Goal: Navigation & Orientation: Find specific page/section

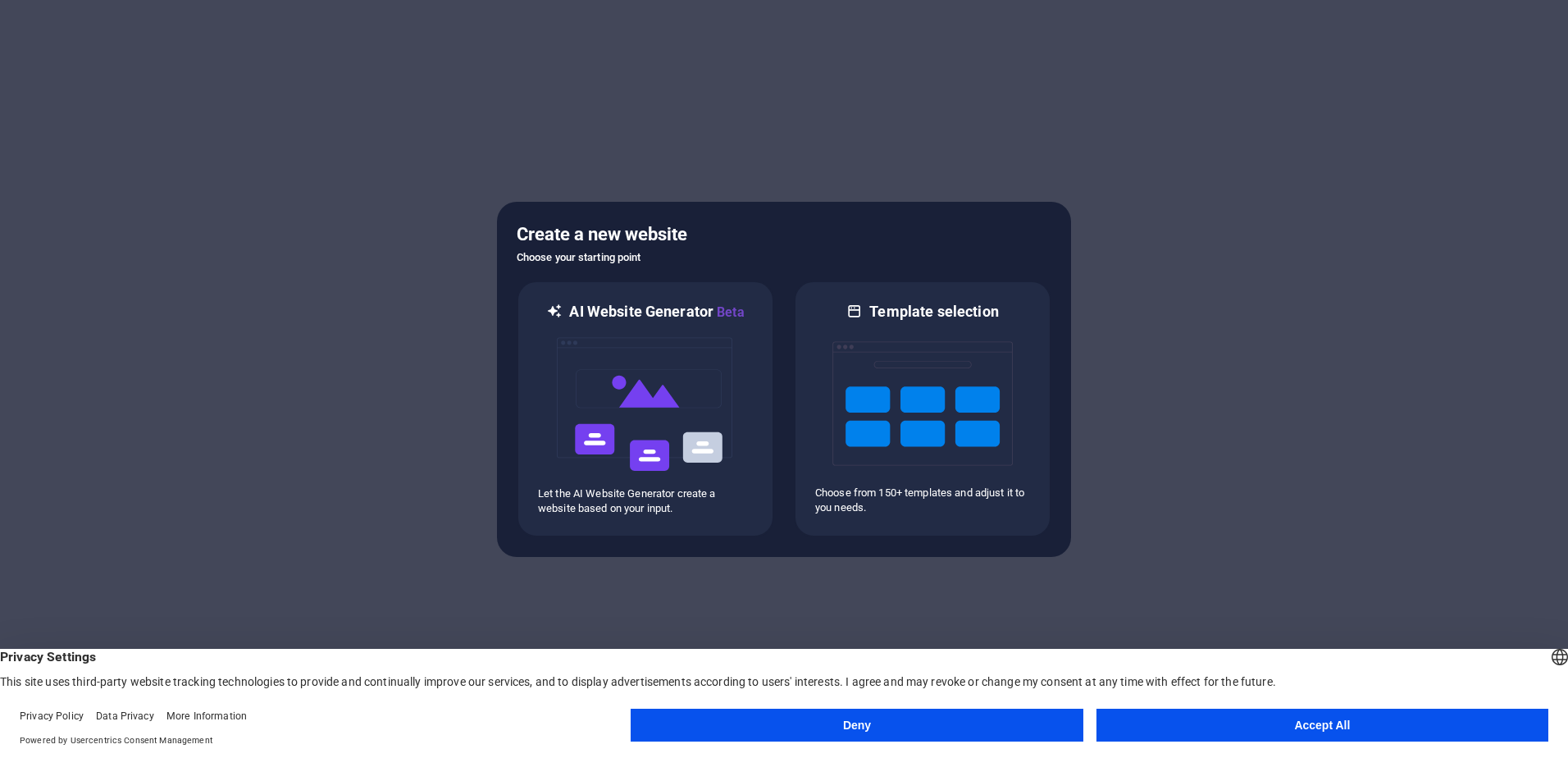
click at [1206, 727] on button "Accept All" at bounding box center [1322, 725] width 452 height 32
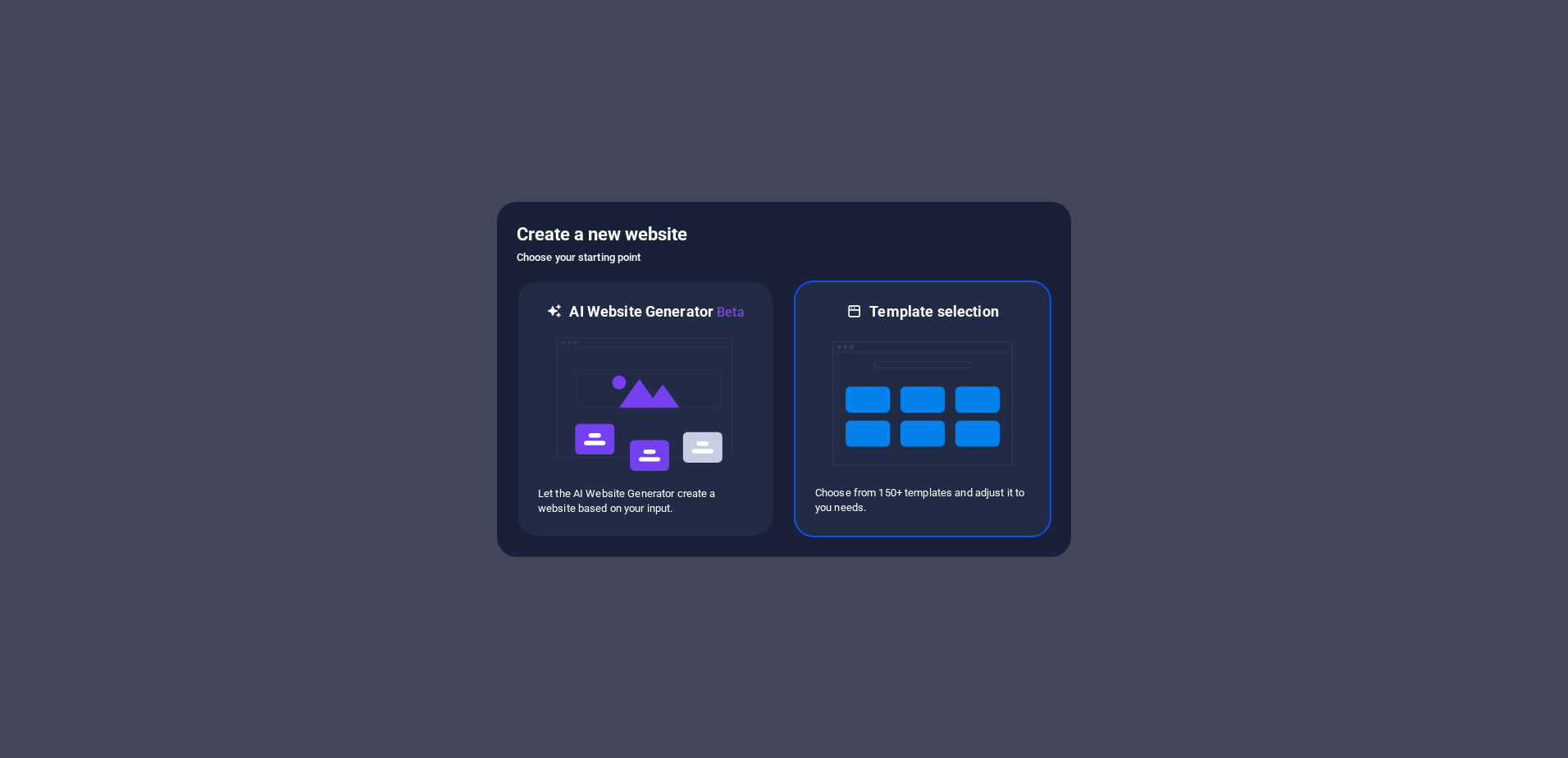
drag, startPoint x: 955, startPoint y: 404, endPoint x: 902, endPoint y: 460, distance: 77.1
drag, startPoint x: 902, startPoint y: 460, endPoint x: 893, endPoint y: 427, distance: 34.2
click at [893, 427] on img at bounding box center [923, 403] width 181 height 164
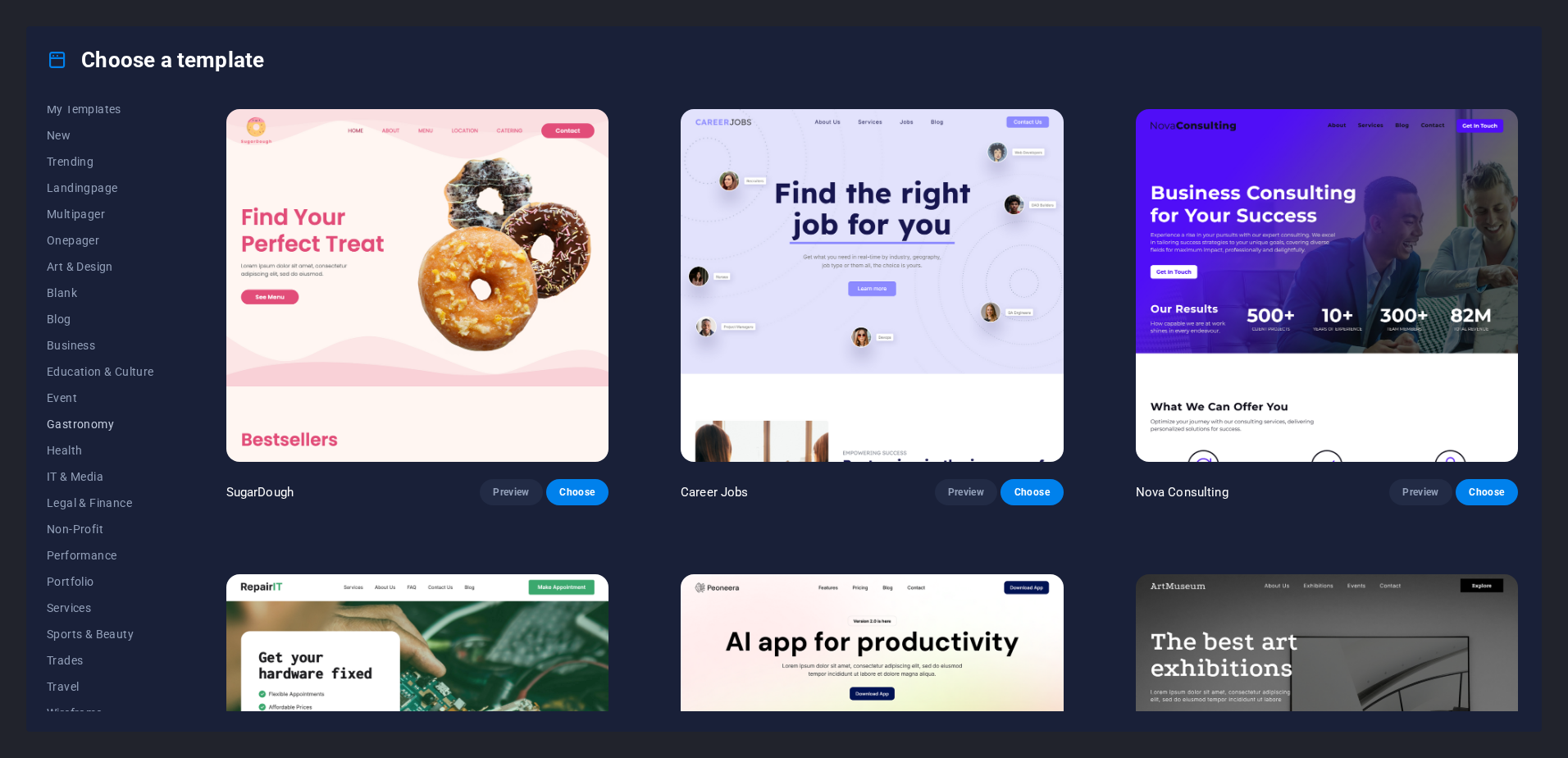
scroll to position [51, 0]
click at [74, 646] on span "Trades" at bounding box center [100, 645] width 107 height 13
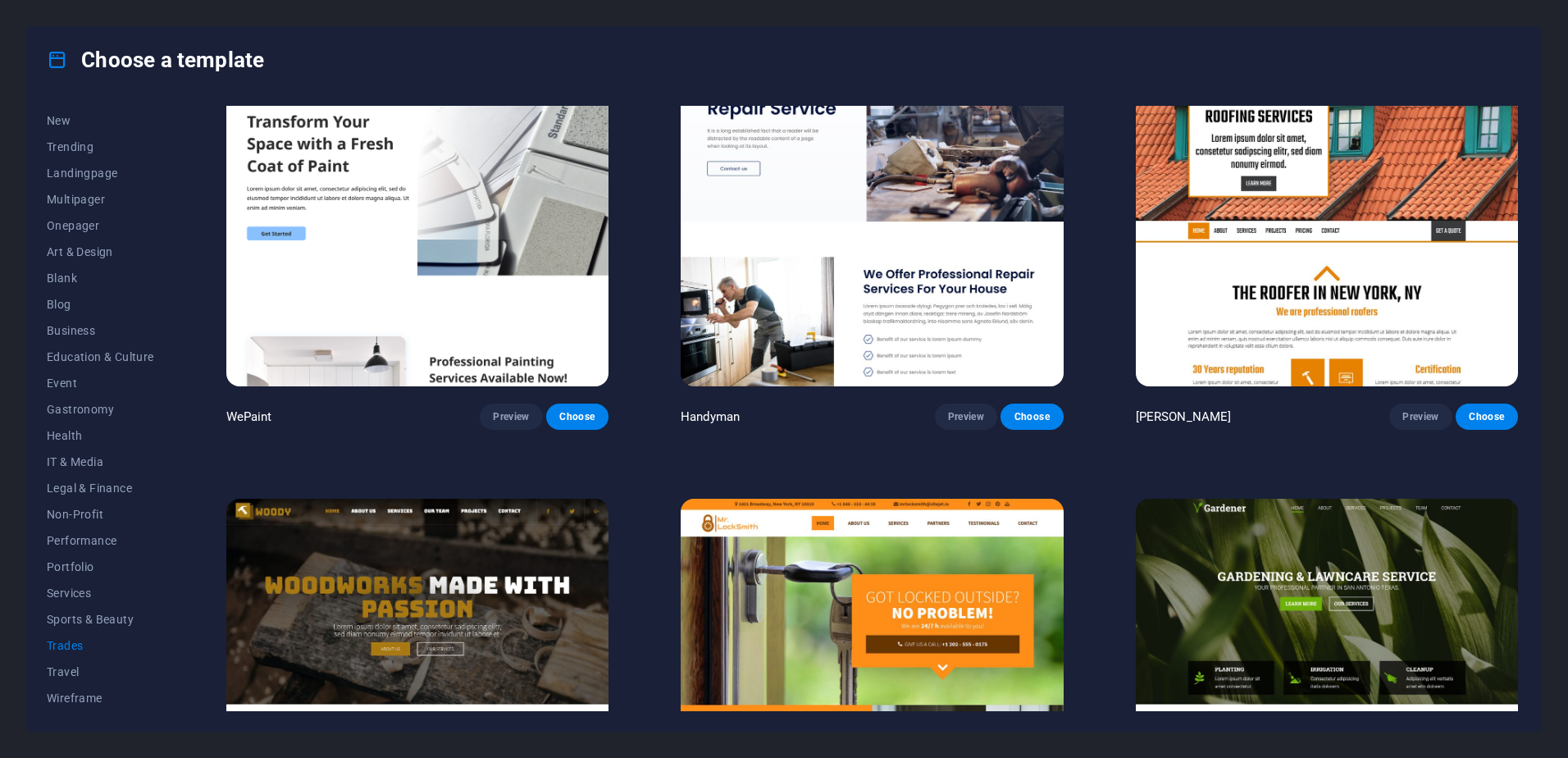
scroll to position [0, 0]
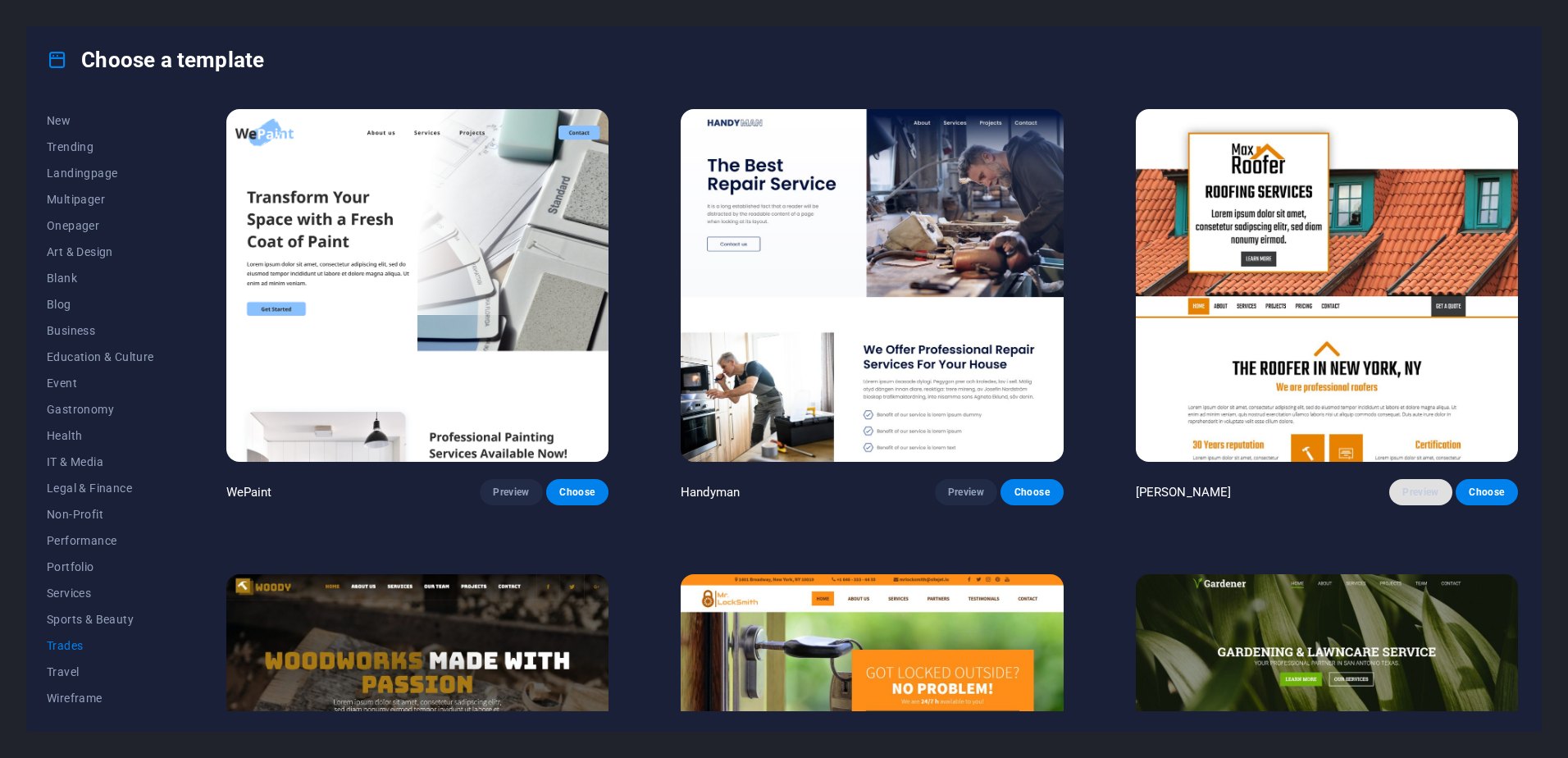
click at [1404, 492] on span "Preview" at bounding box center [1420, 491] width 36 height 13
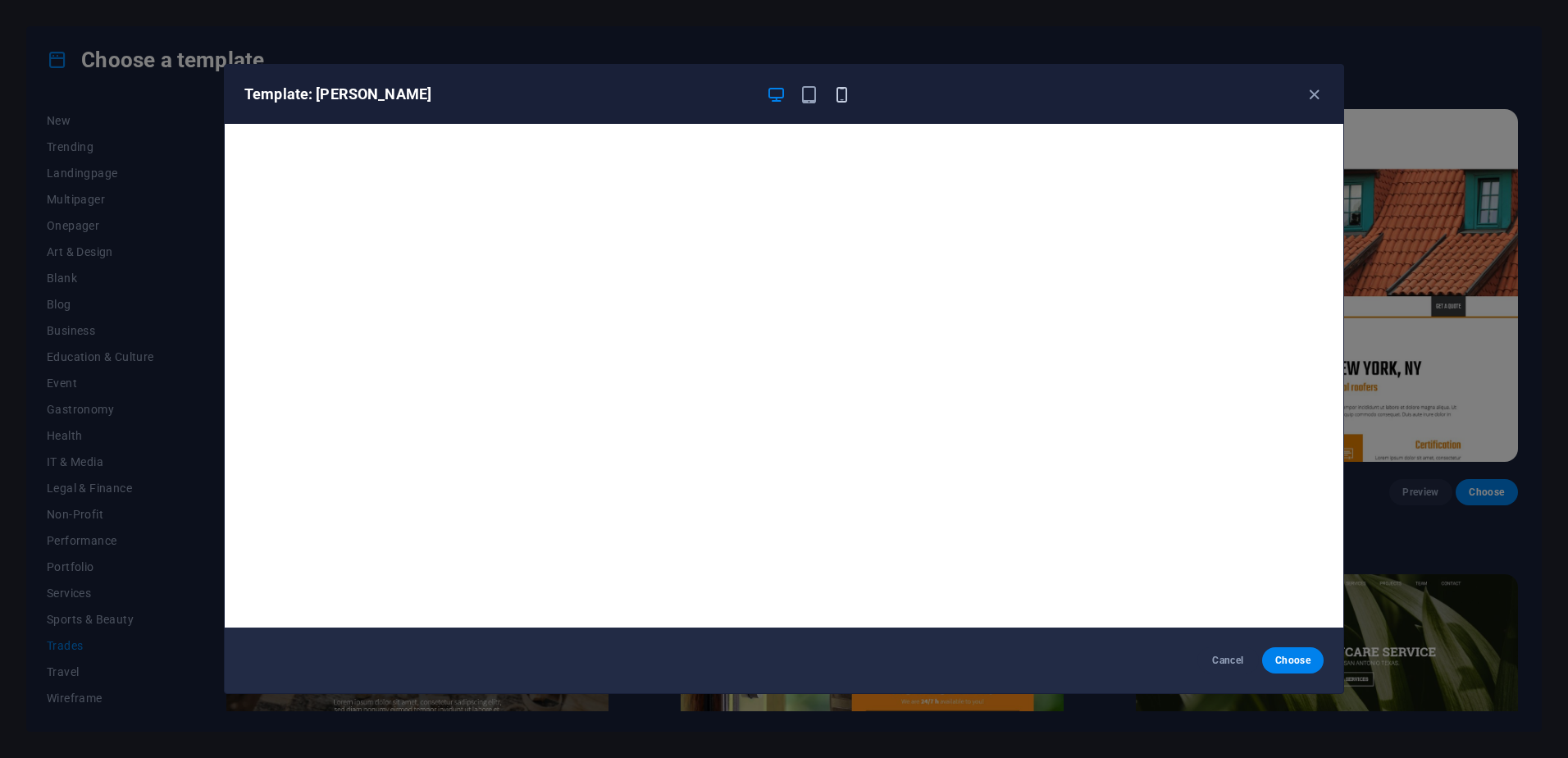
click at [845, 101] on icon "button" at bounding box center [842, 95] width 19 height 19
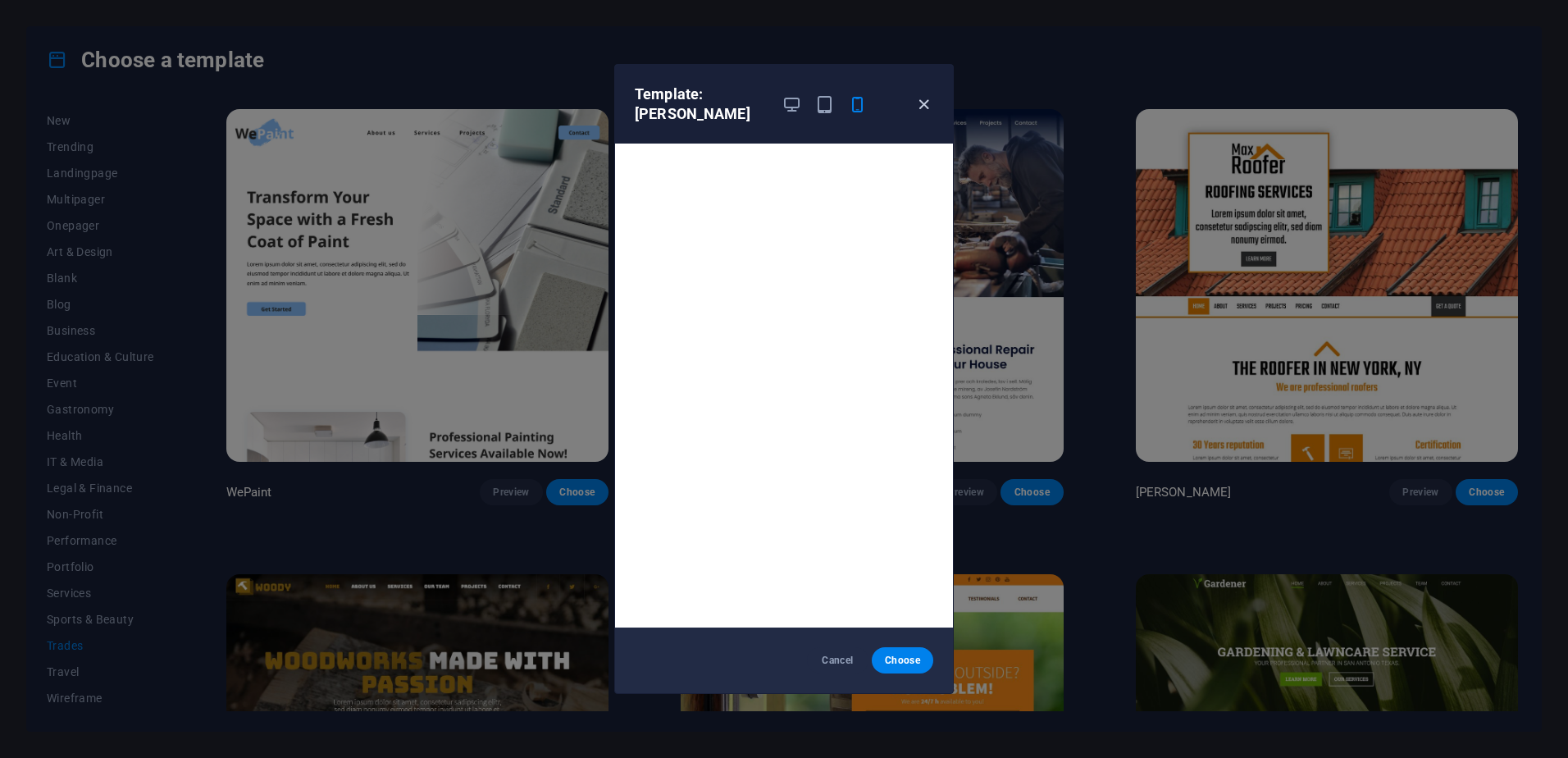
click at [928, 104] on icon "button" at bounding box center [923, 104] width 19 height 19
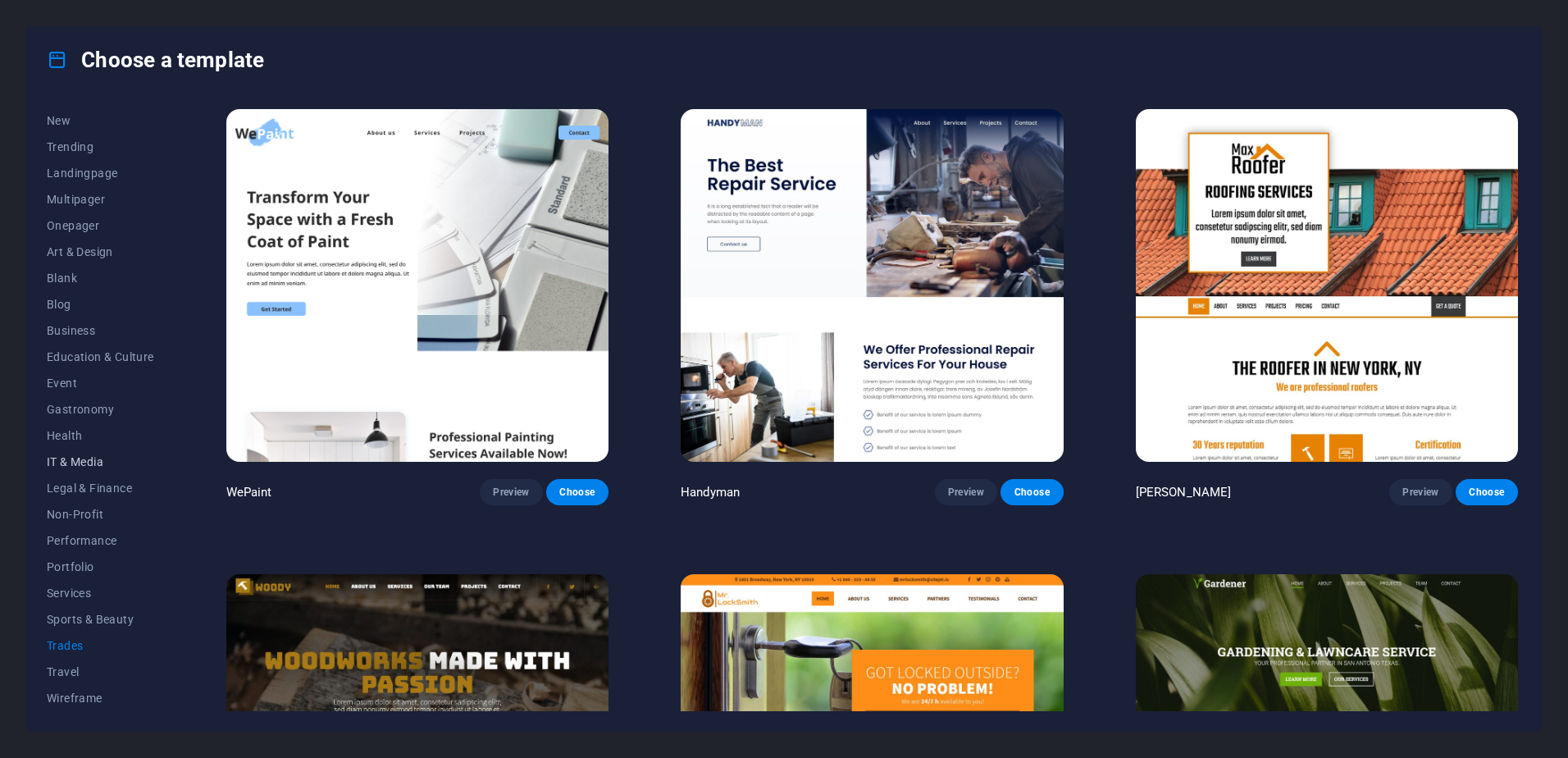
click at [65, 460] on span "IT & Media" at bounding box center [100, 461] width 107 height 13
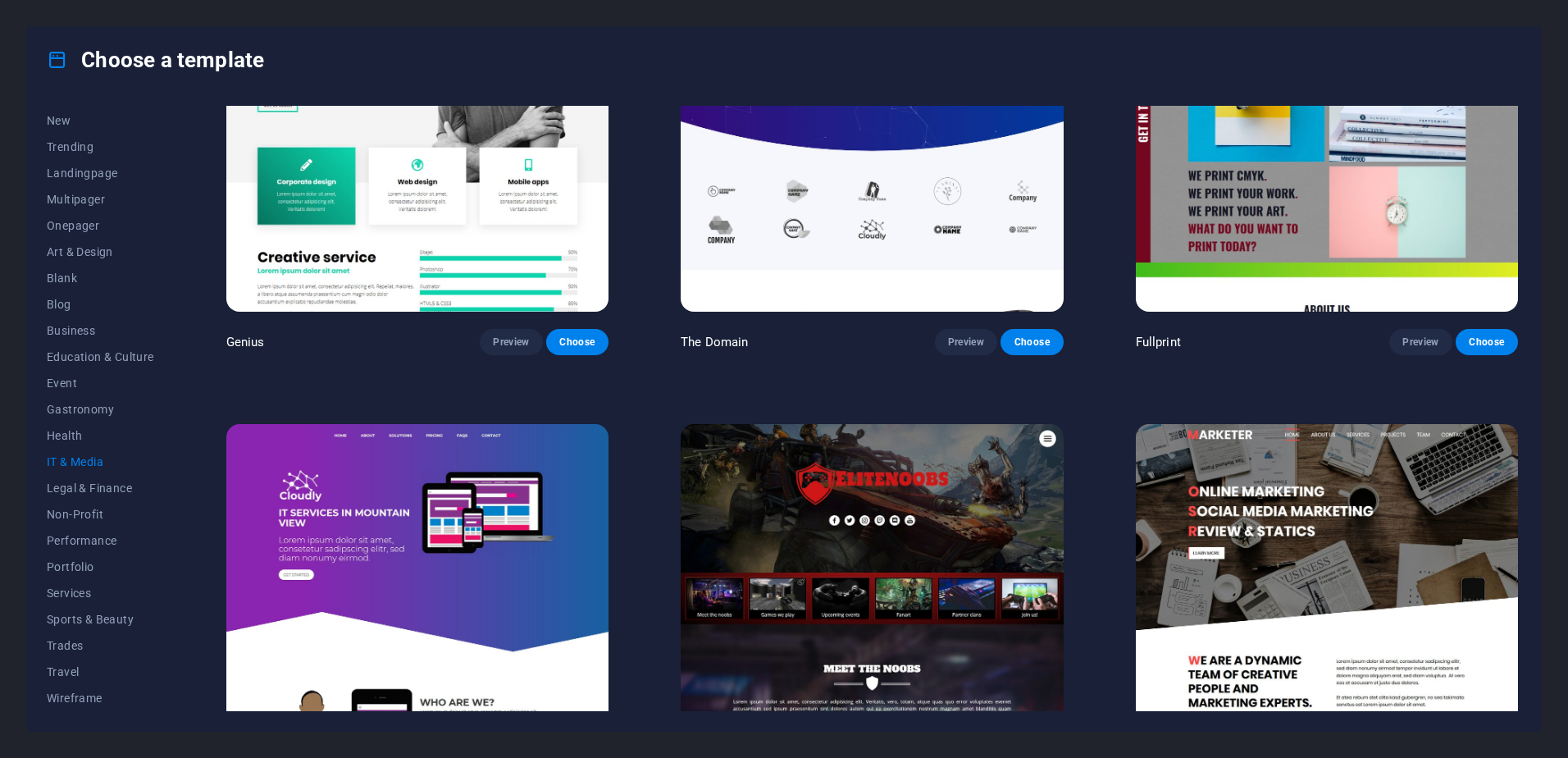
scroll to position [1181, 0]
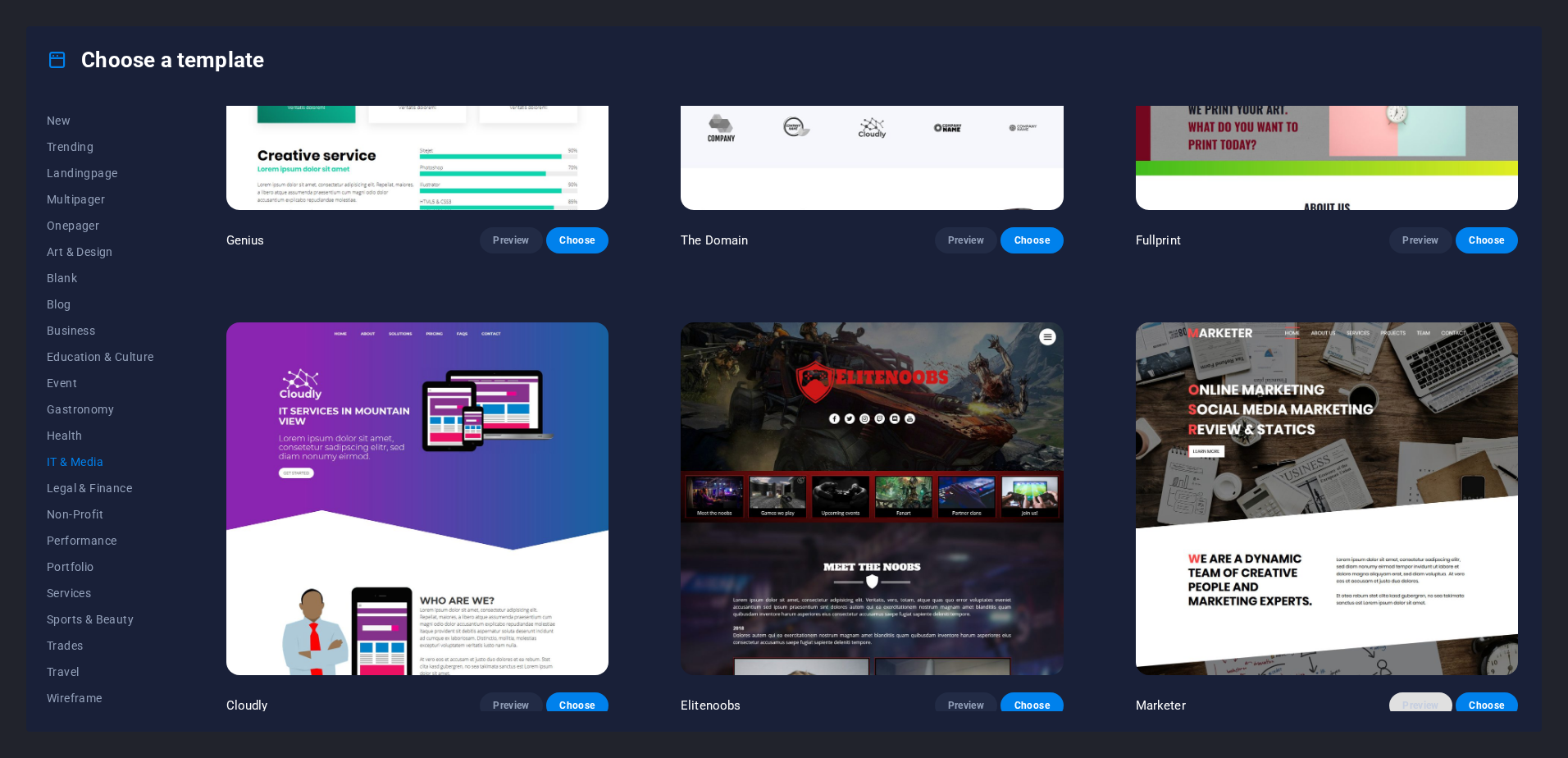
click at [1415, 699] on span "Preview" at bounding box center [1420, 705] width 36 height 13
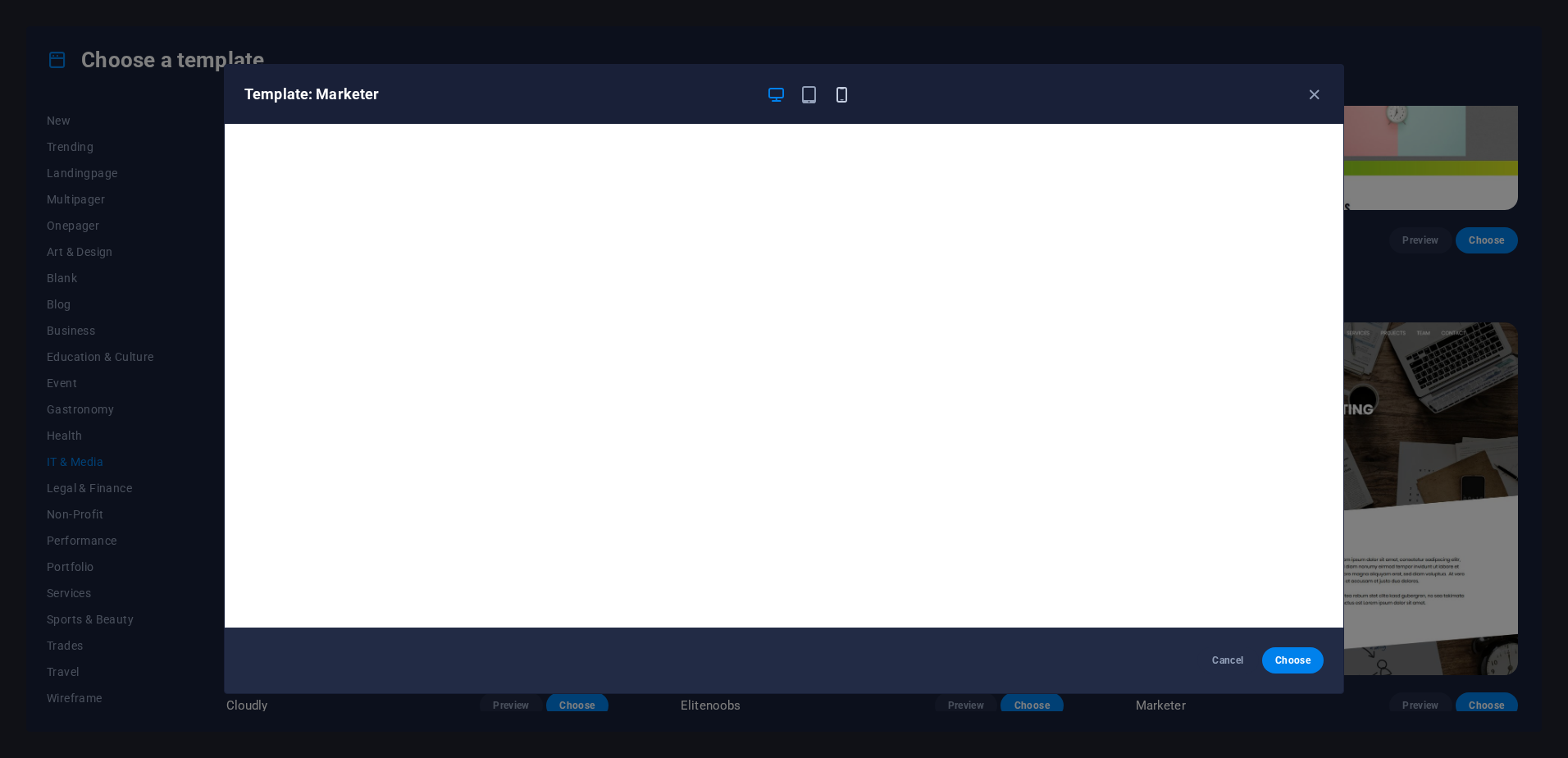
click at [849, 91] on icon "button" at bounding box center [842, 95] width 19 height 19
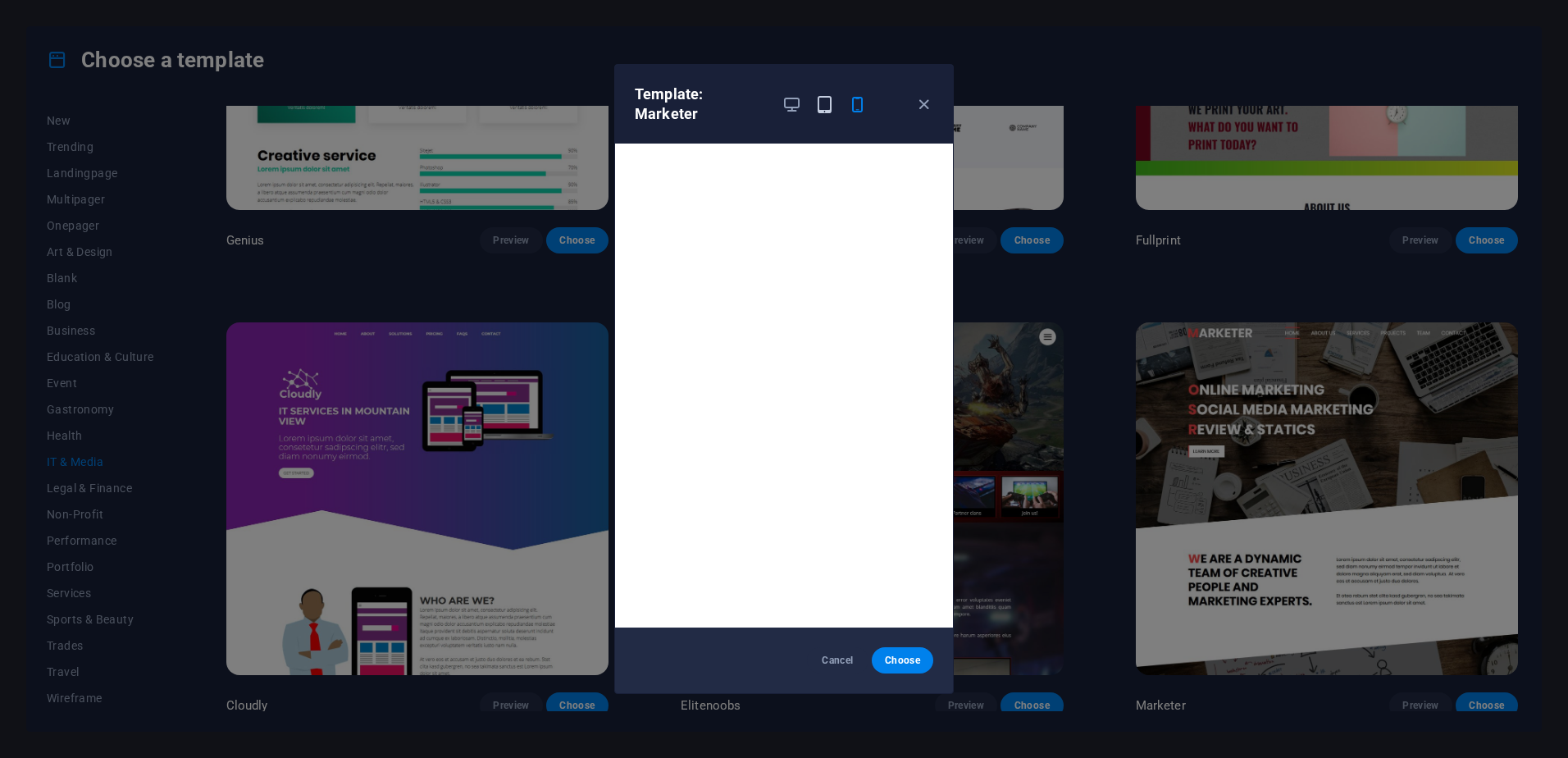
click at [823, 98] on icon "button" at bounding box center [824, 104] width 19 height 19
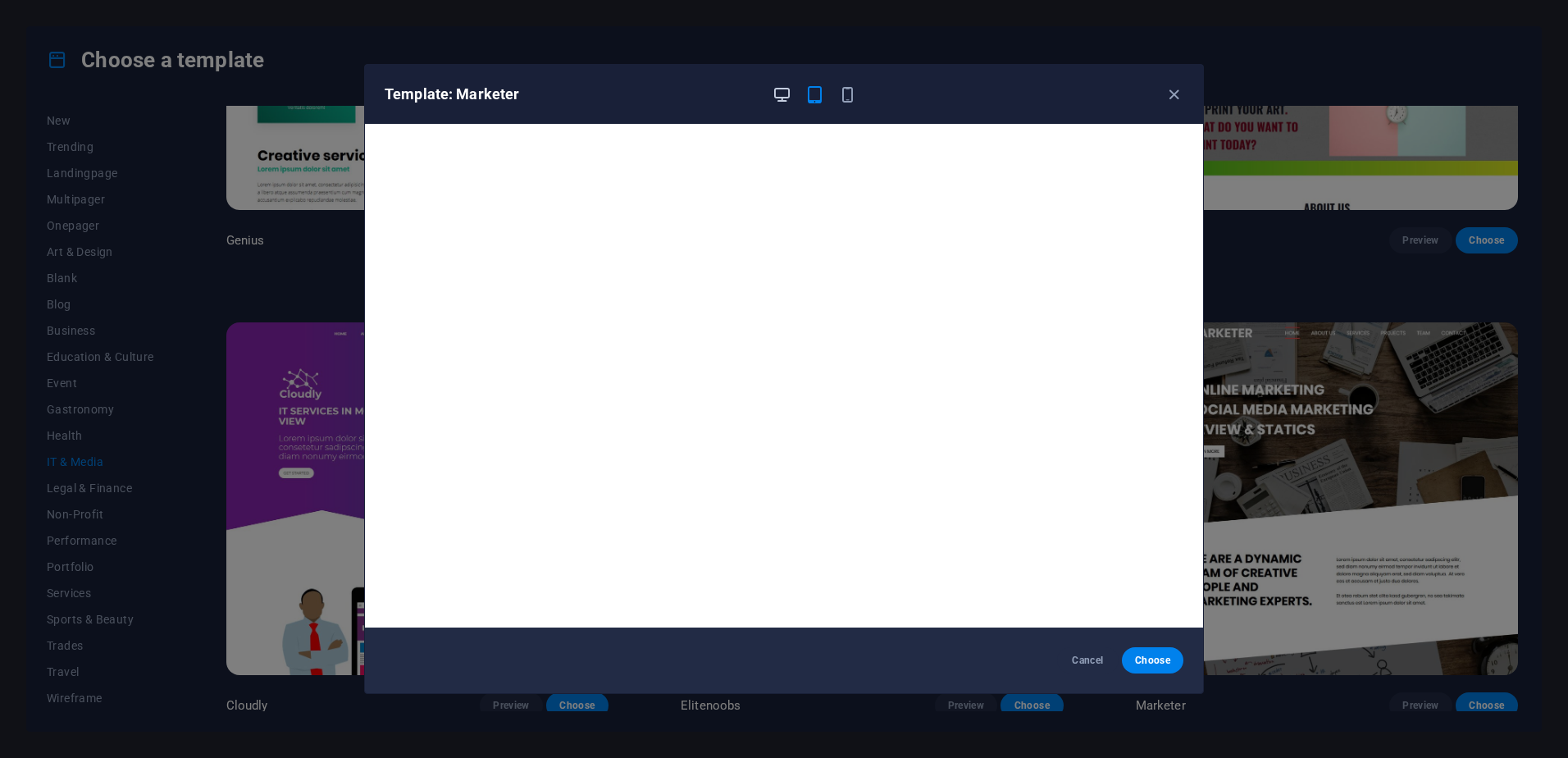
click at [777, 95] on icon "button" at bounding box center [782, 95] width 19 height 19
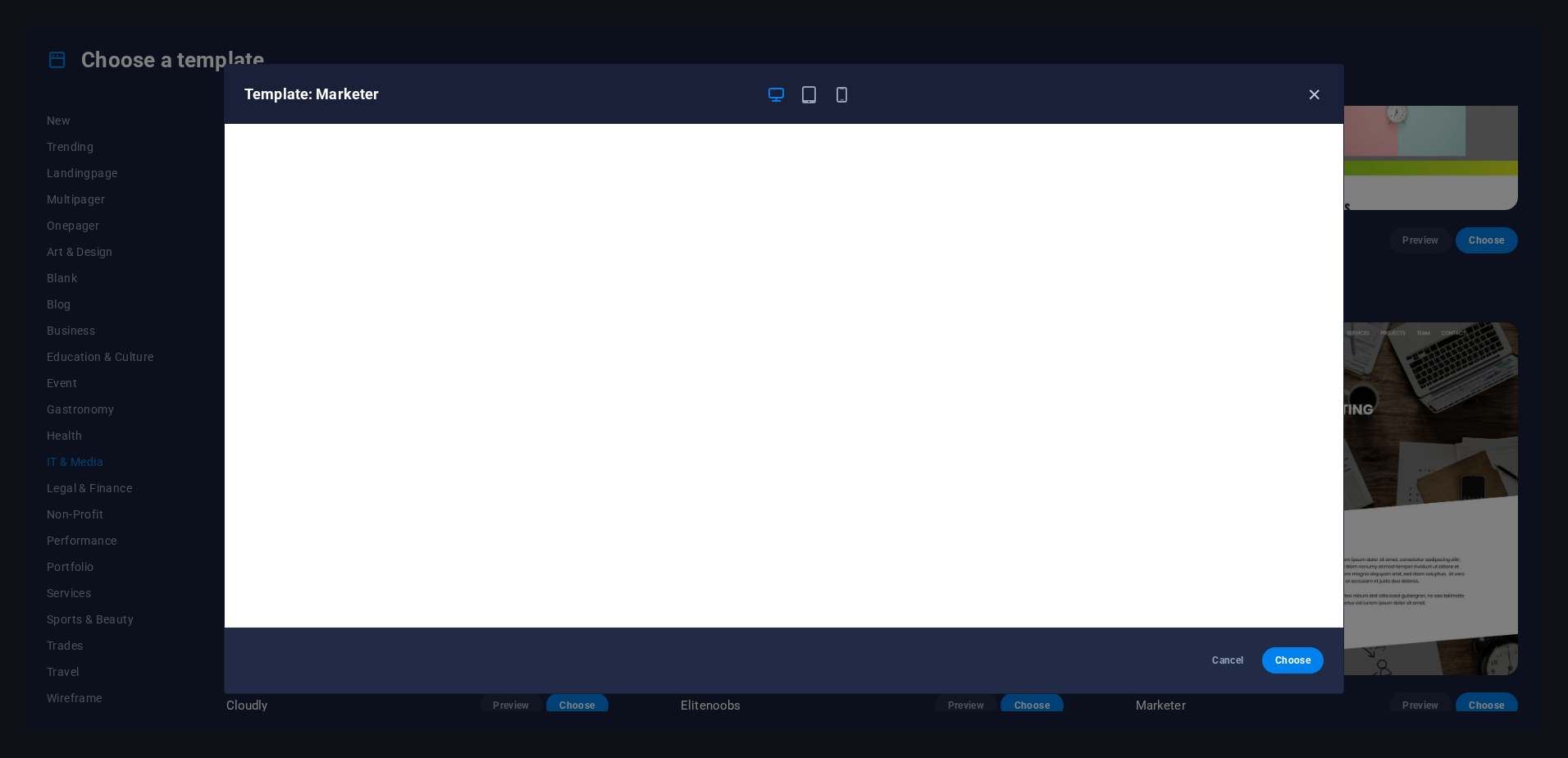
click at [1315, 91] on icon "button" at bounding box center [1314, 95] width 19 height 19
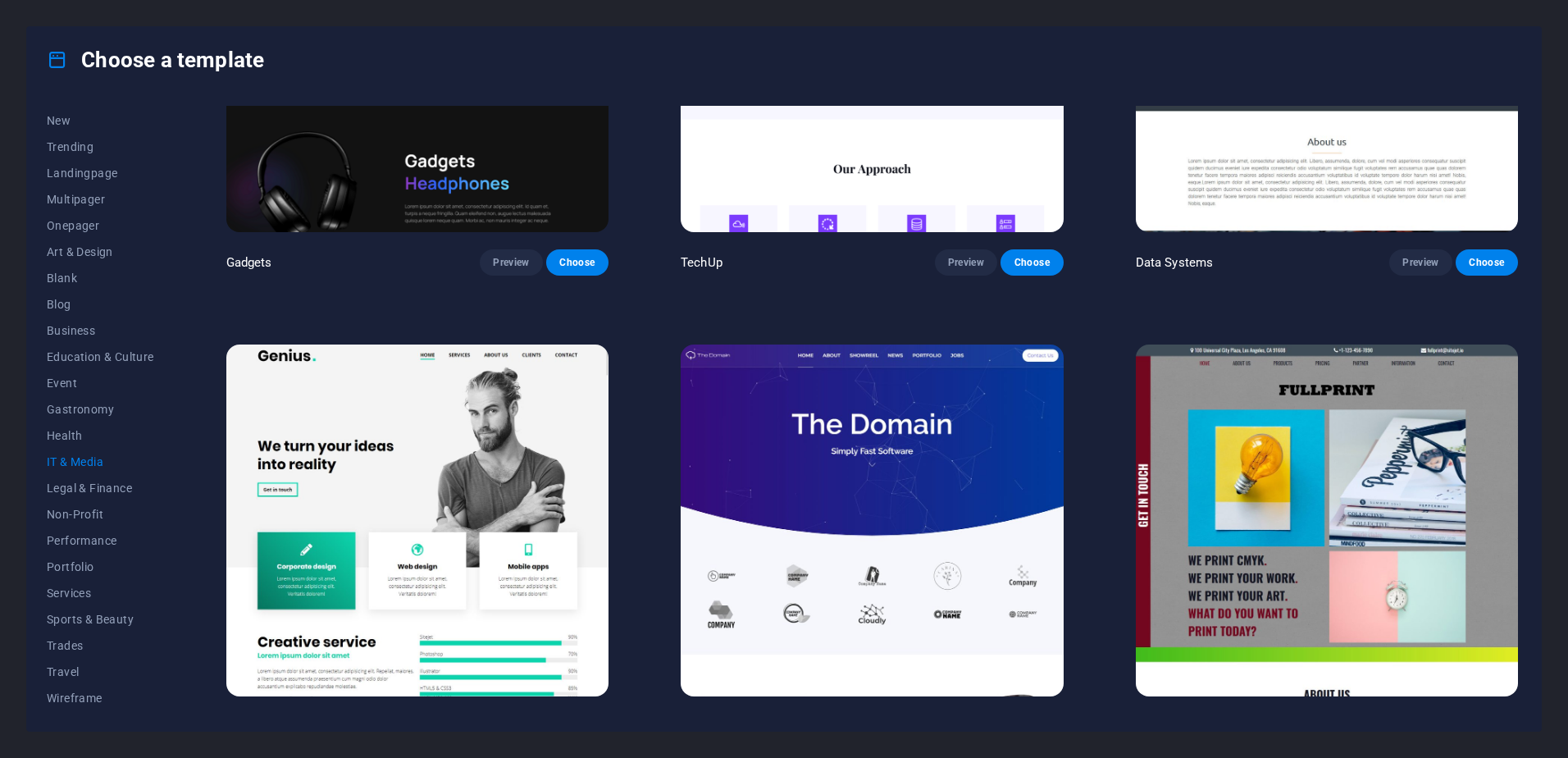
scroll to position [689, 0]
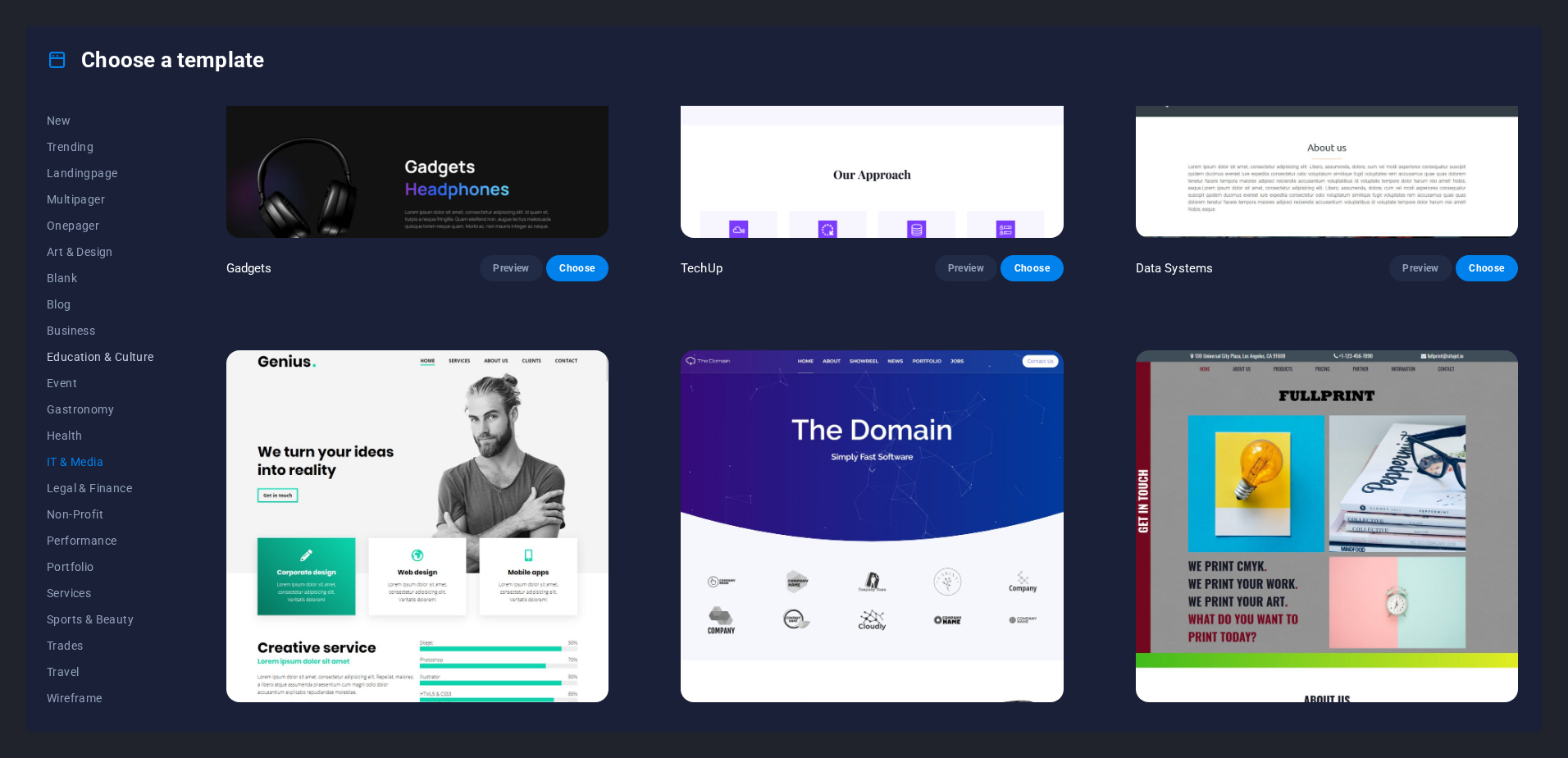
click at [106, 355] on span "Education & Culture" at bounding box center [100, 356] width 107 height 13
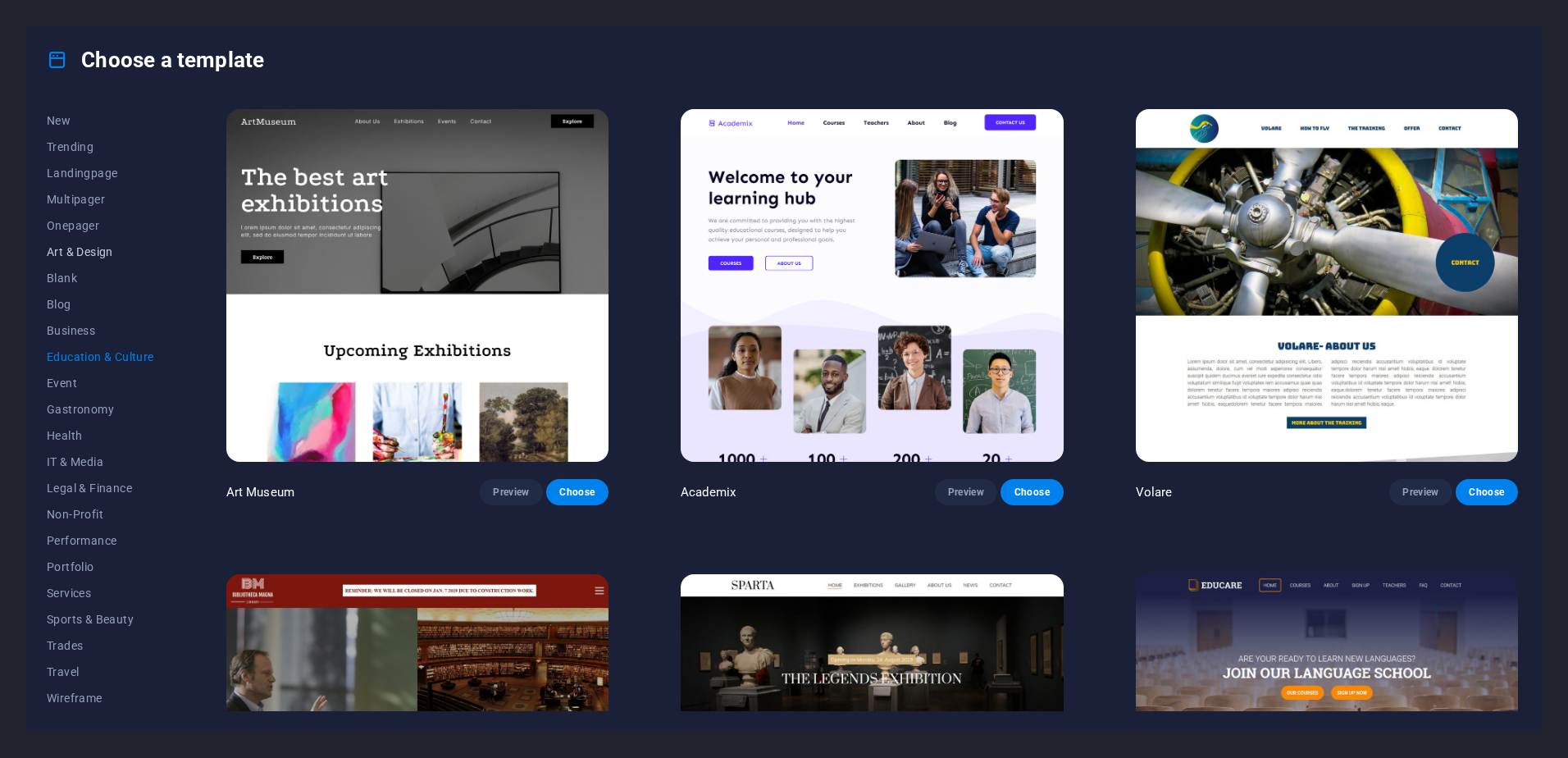
click at [61, 253] on span "Art & Design" at bounding box center [100, 252] width 107 height 13
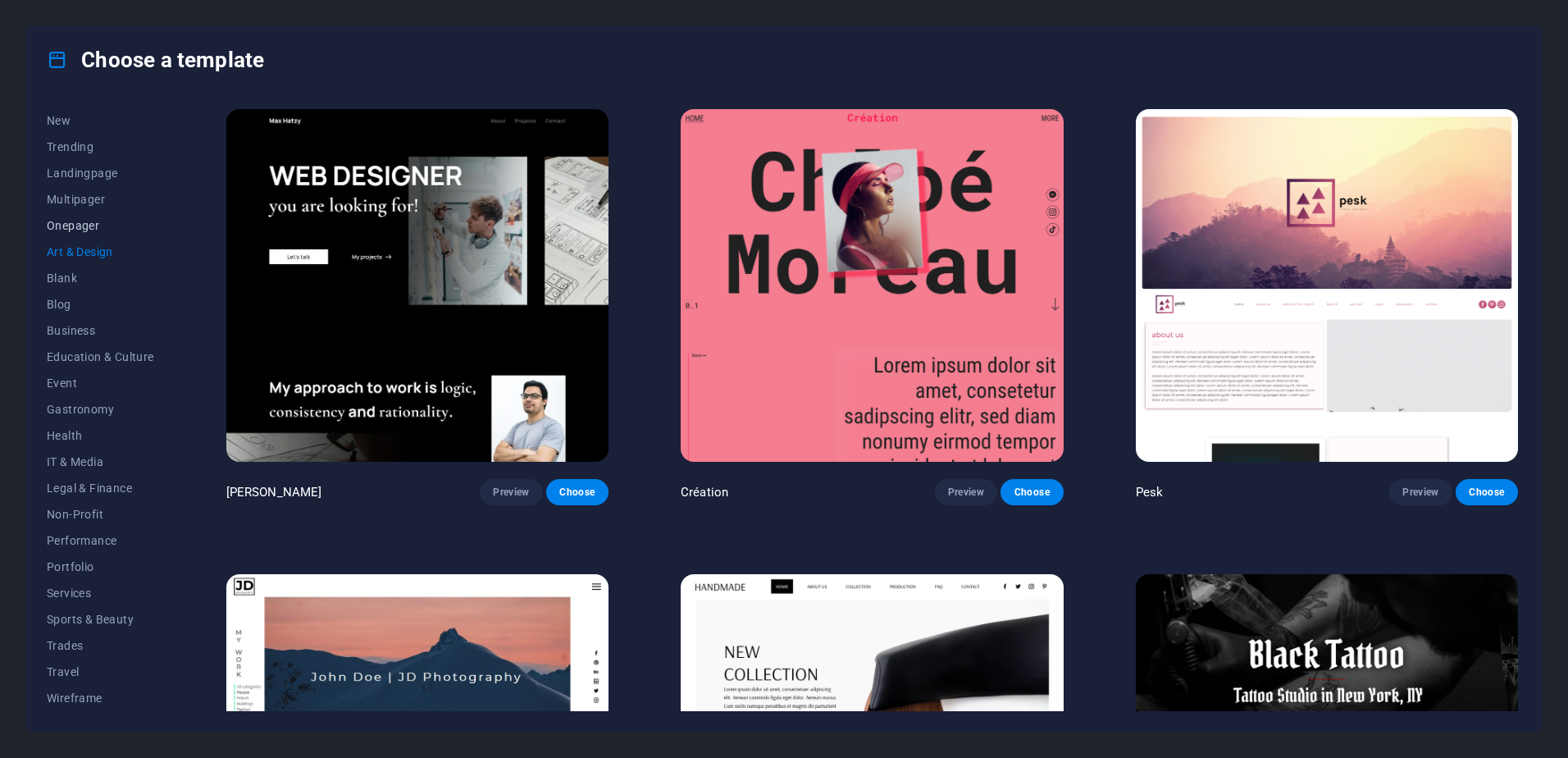
click at [73, 228] on span "Onepager" at bounding box center [100, 225] width 107 height 13
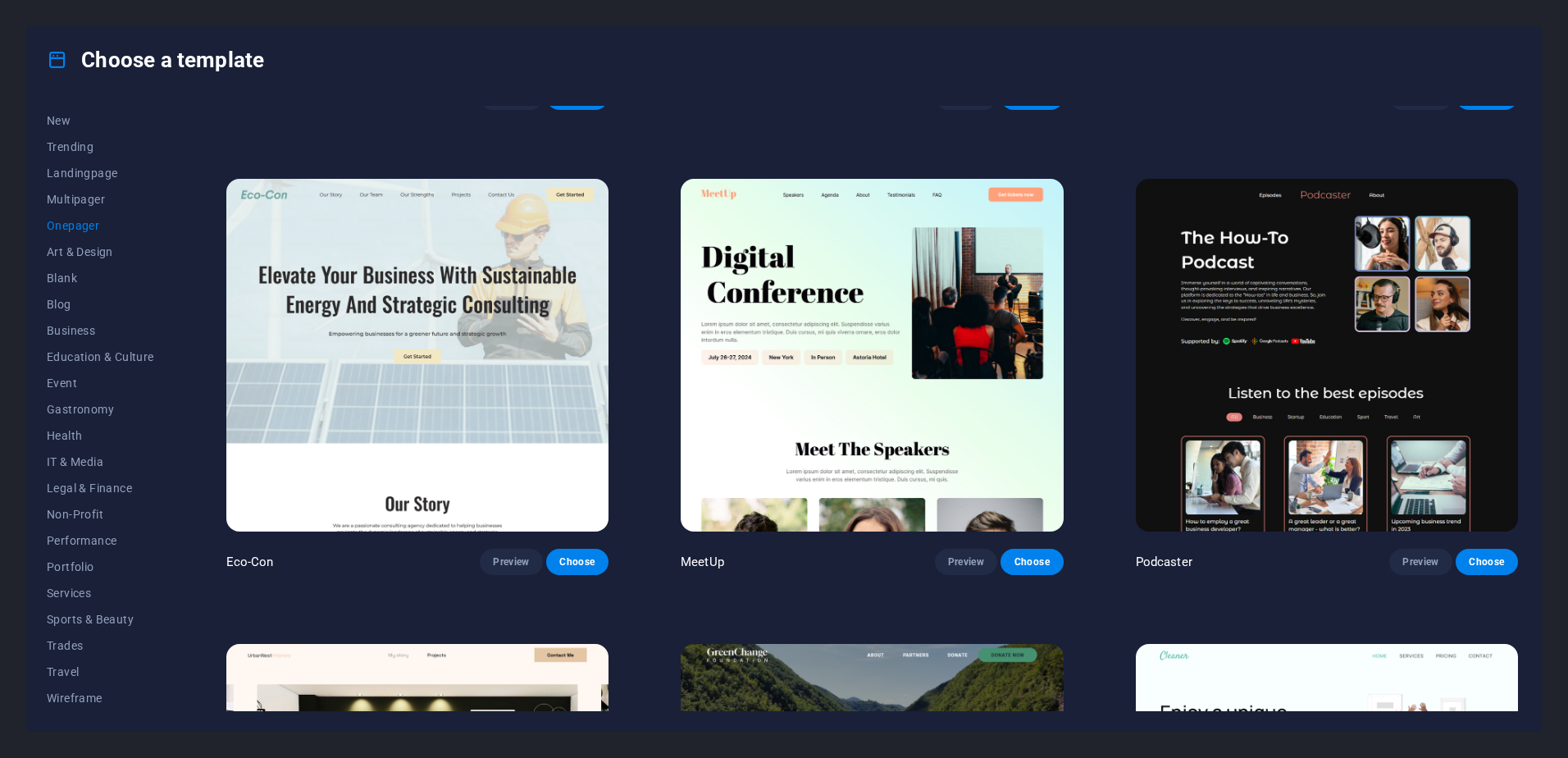
scroll to position [410, 0]
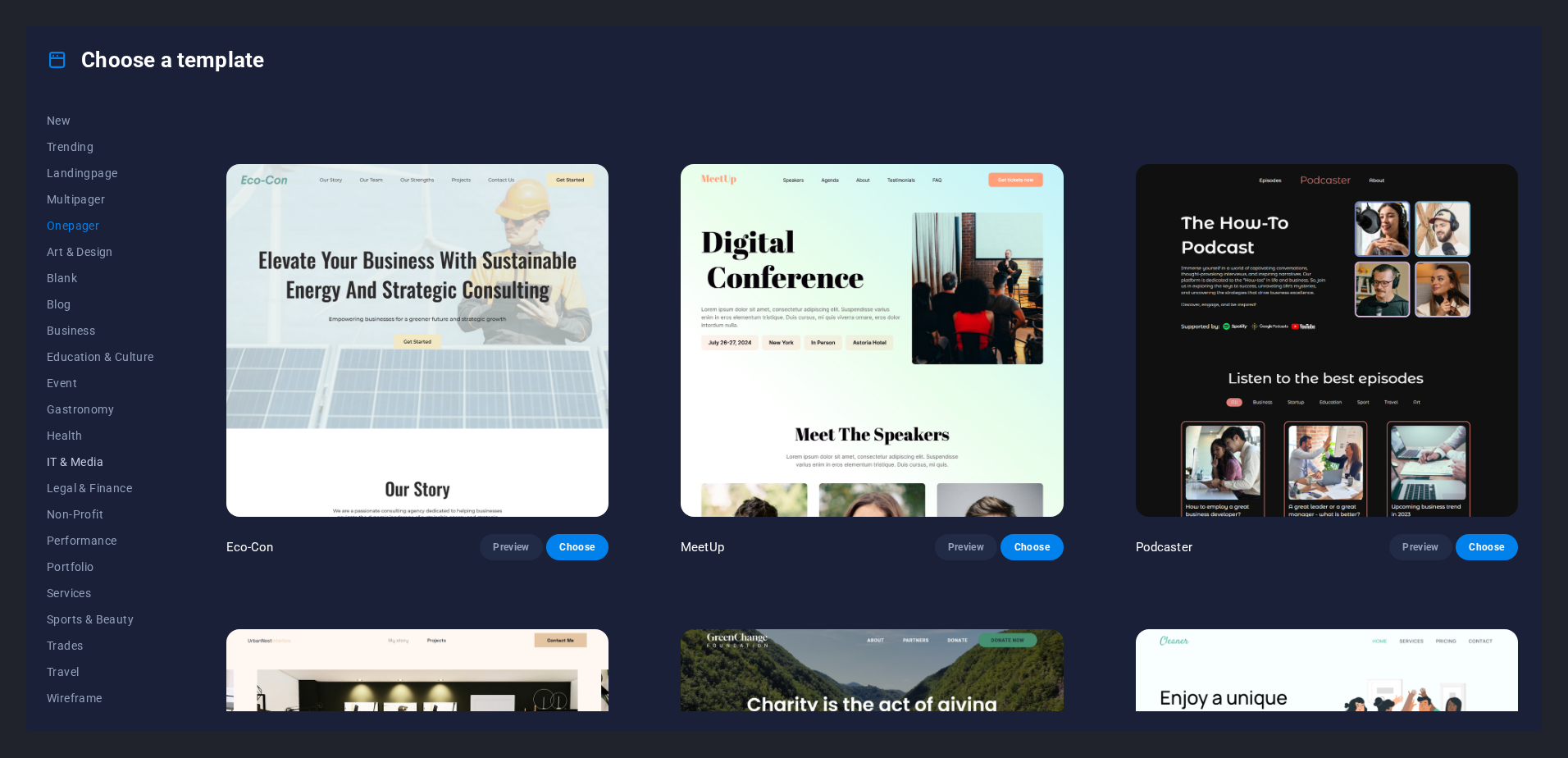
click at [69, 462] on span "IT & Media" at bounding box center [100, 461] width 107 height 13
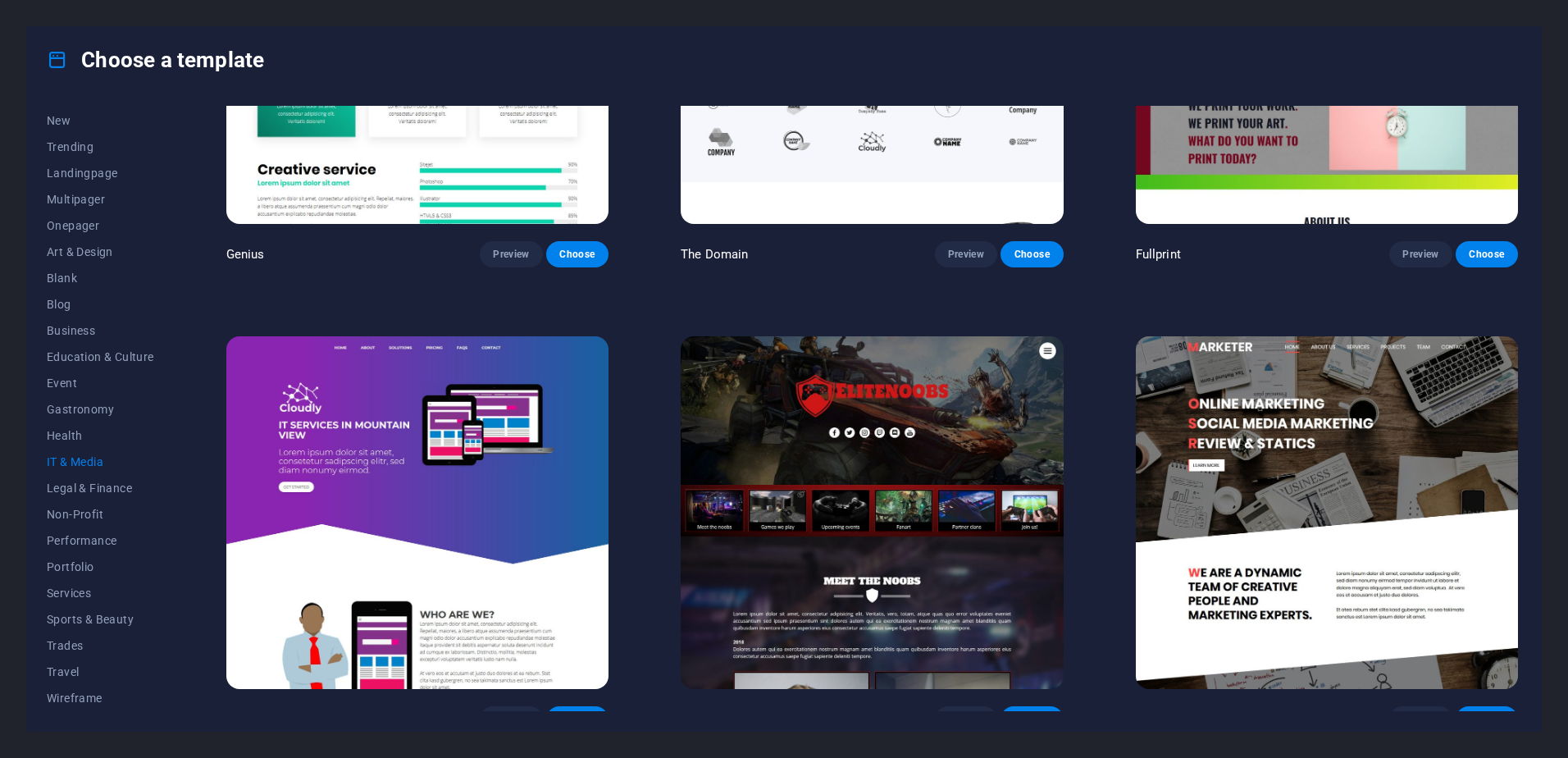
scroll to position [1181, 0]
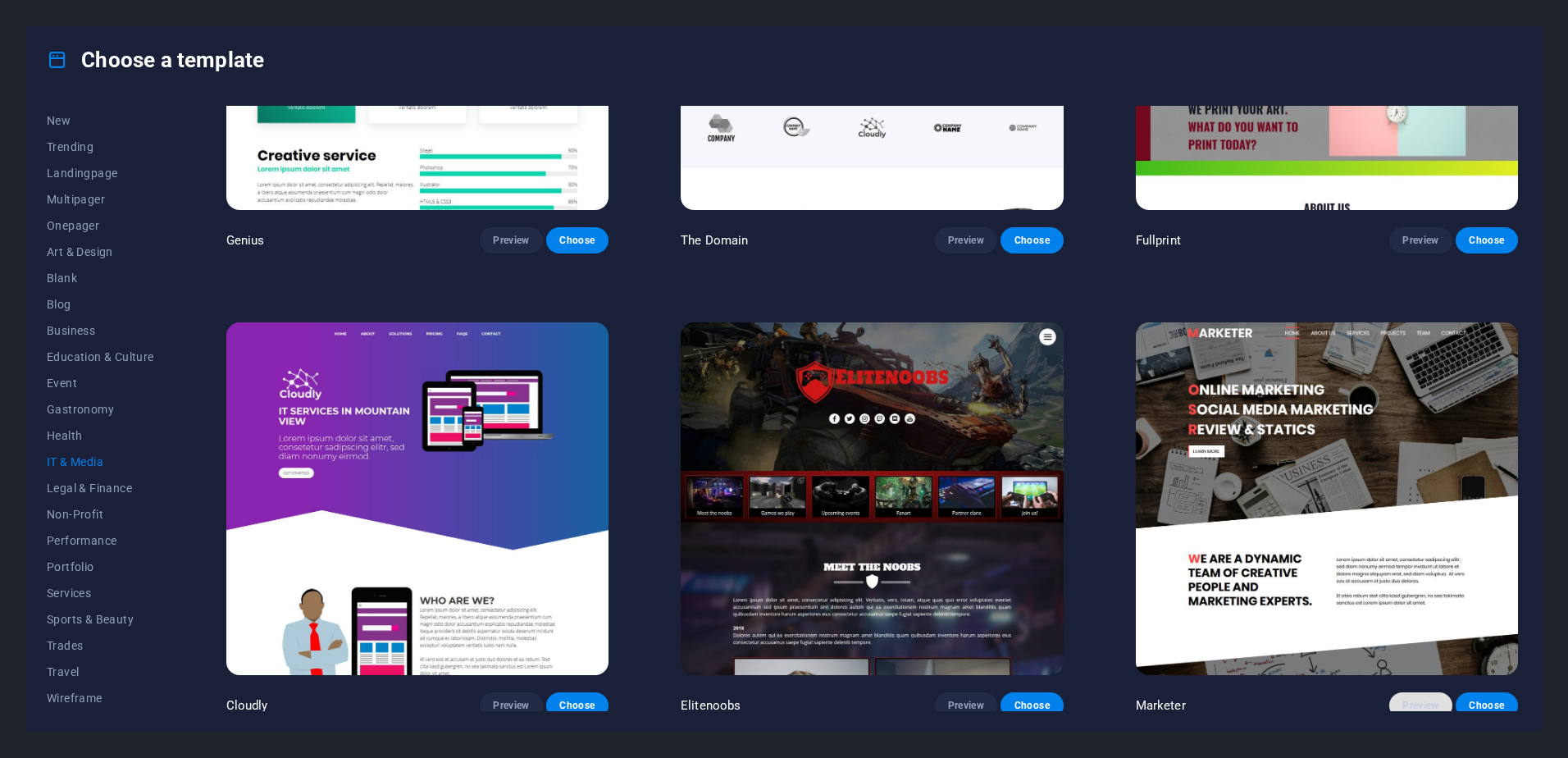
click at [1433, 704] on span "Preview" at bounding box center [1420, 705] width 36 height 13
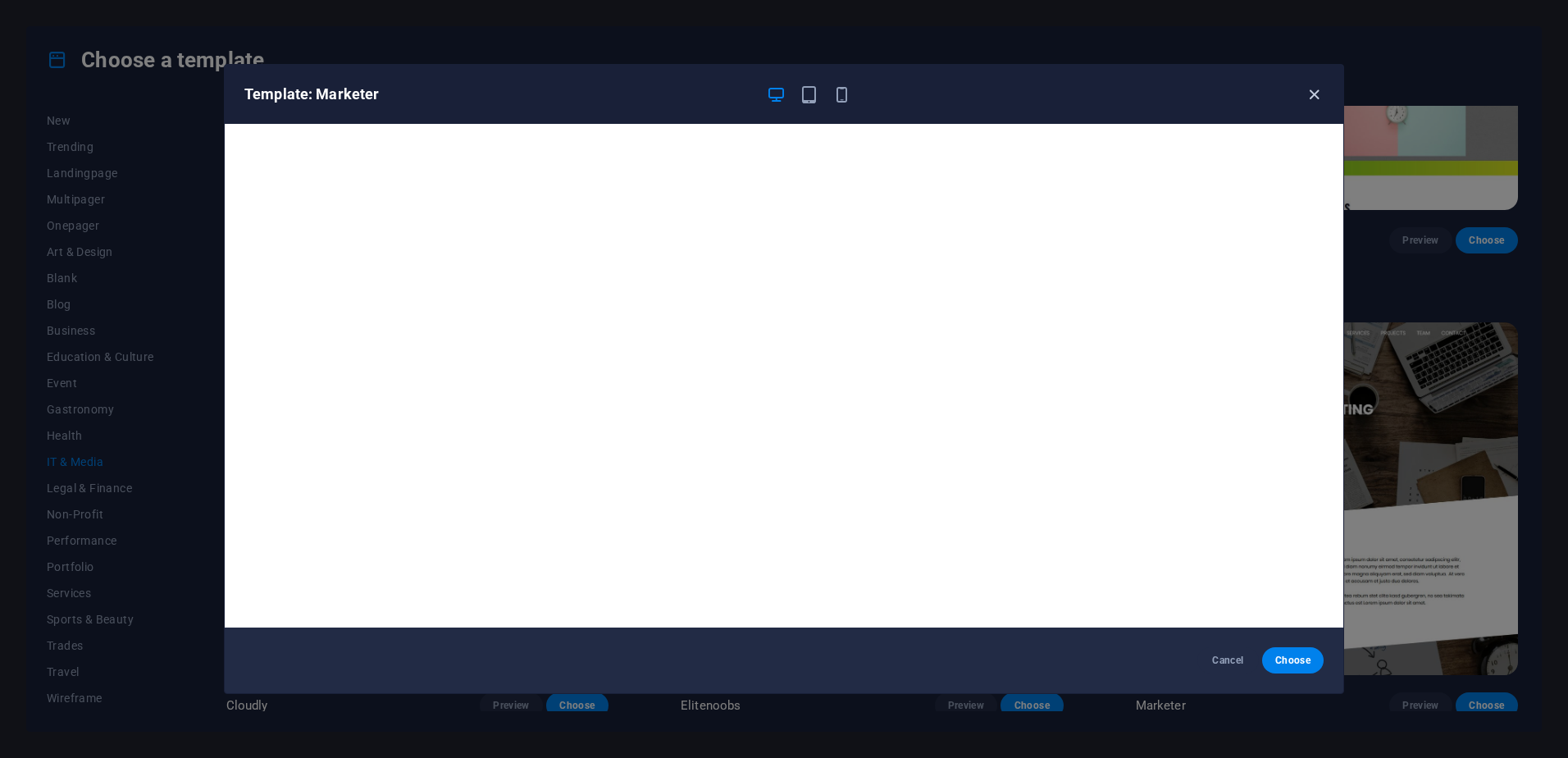
click at [1311, 96] on icon "button" at bounding box center [1314, 95] width 19 height 19
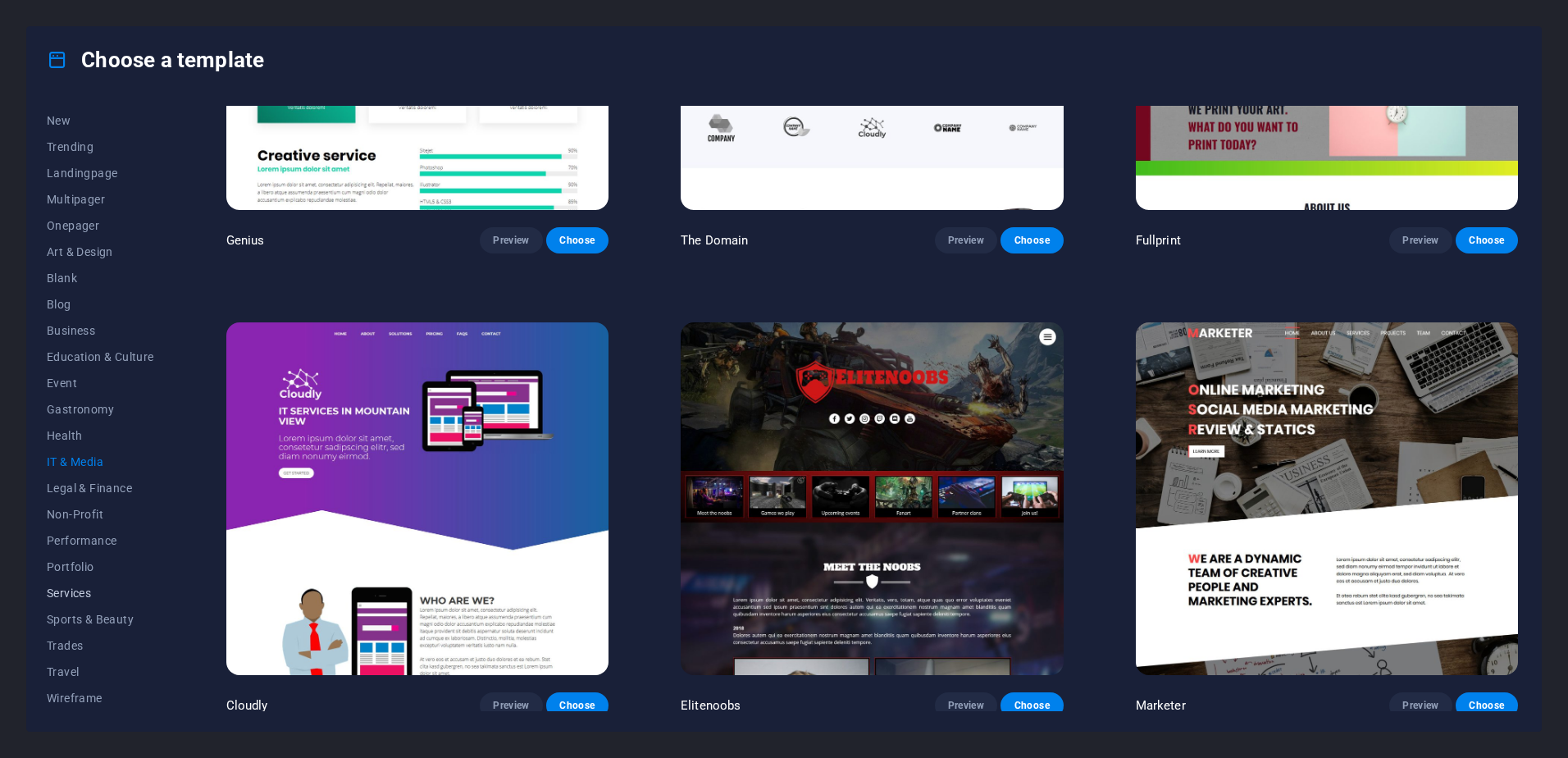
click at [68, 593] on span "Services" at bounding box center [100, 592] width 107 height 13
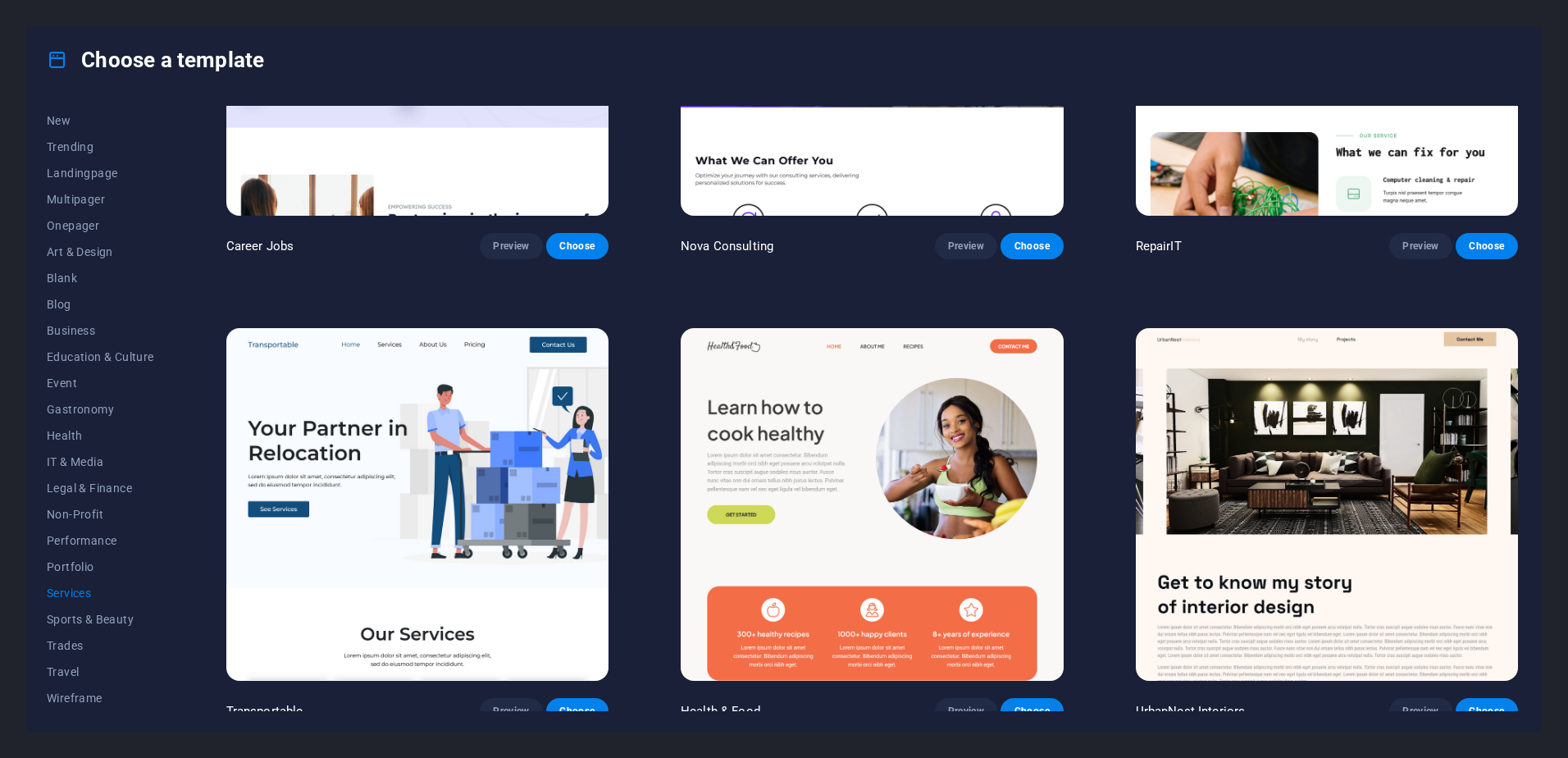
scroll to position [0, 0]
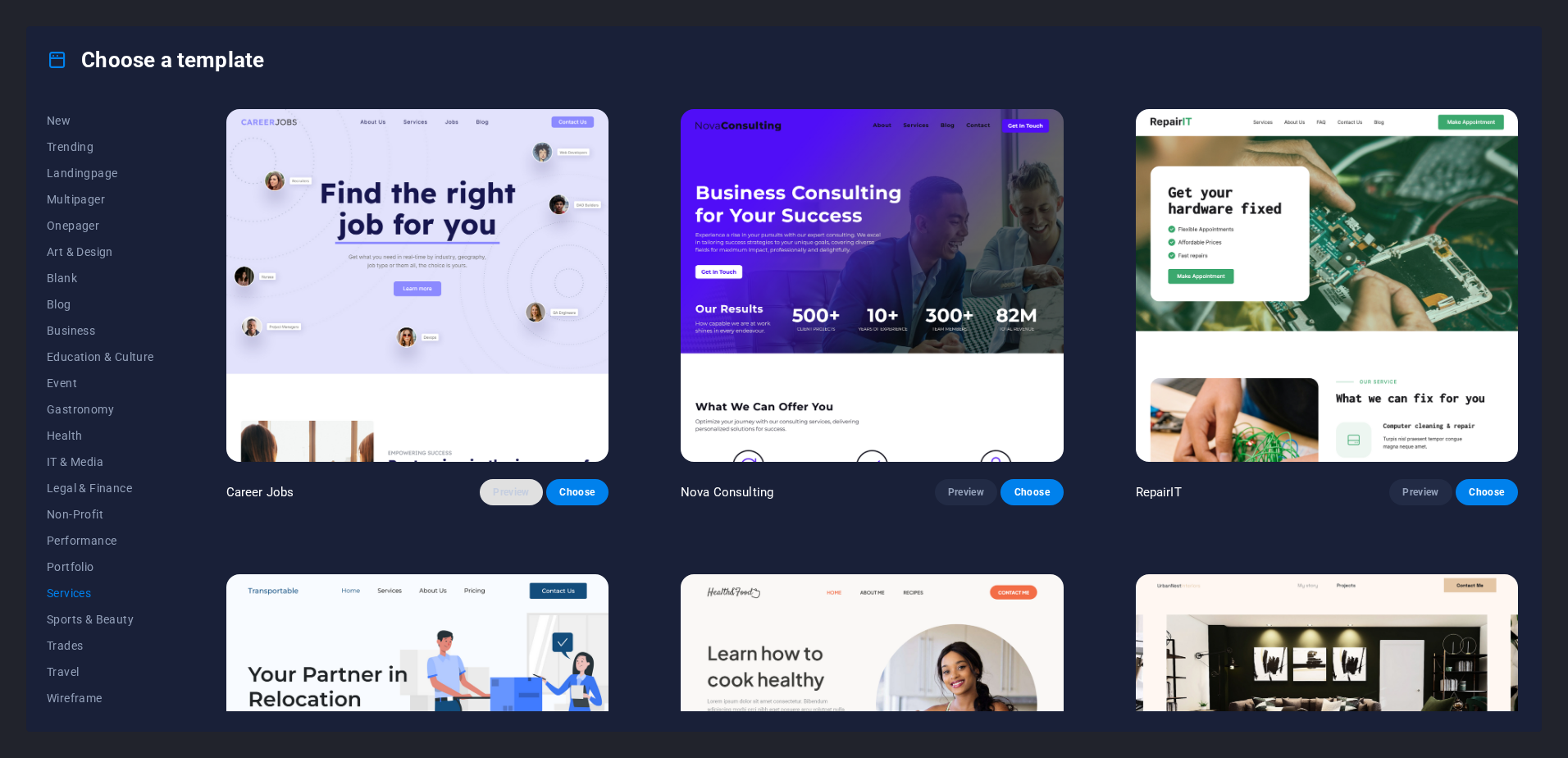
click at [502, 492] on span "Preview" at bounding box center [510, 491] width 36 height 13
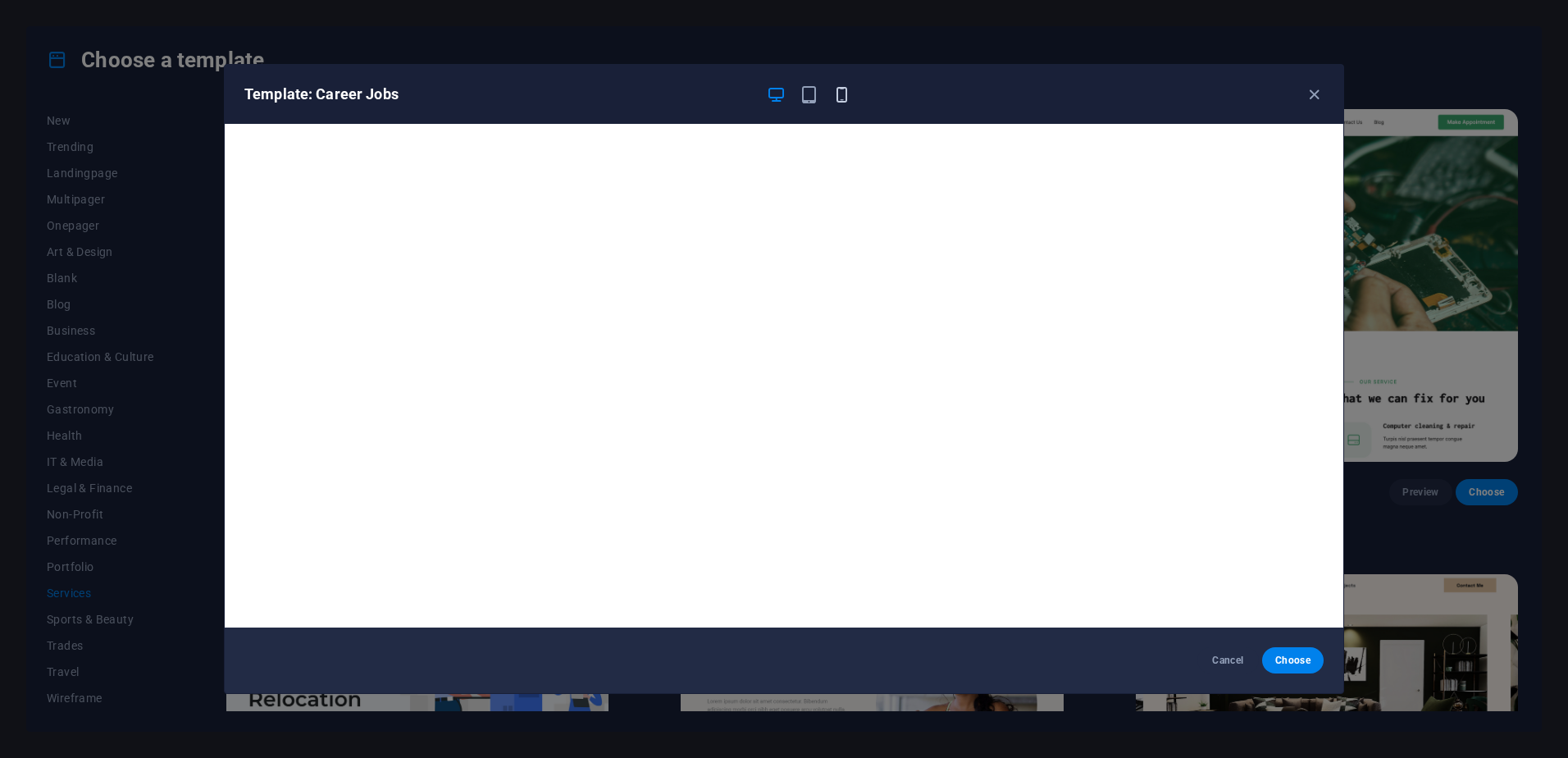
click at [836, 104] on icon "button" at bounding box center [842, 95] width 19 height 19
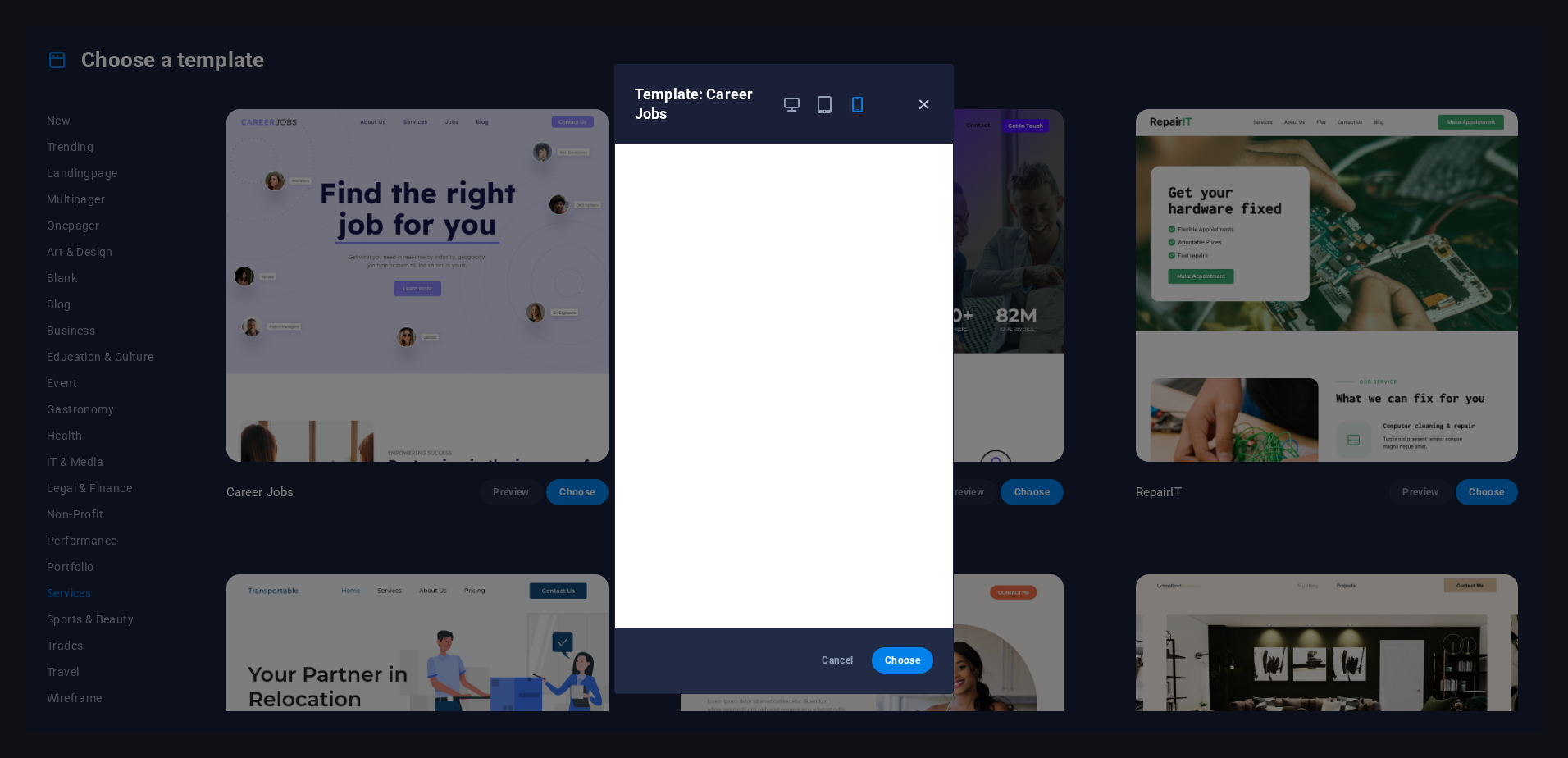
click at [925, 110] on icon "button" at bounding box center [923, 104] width 19 height 19
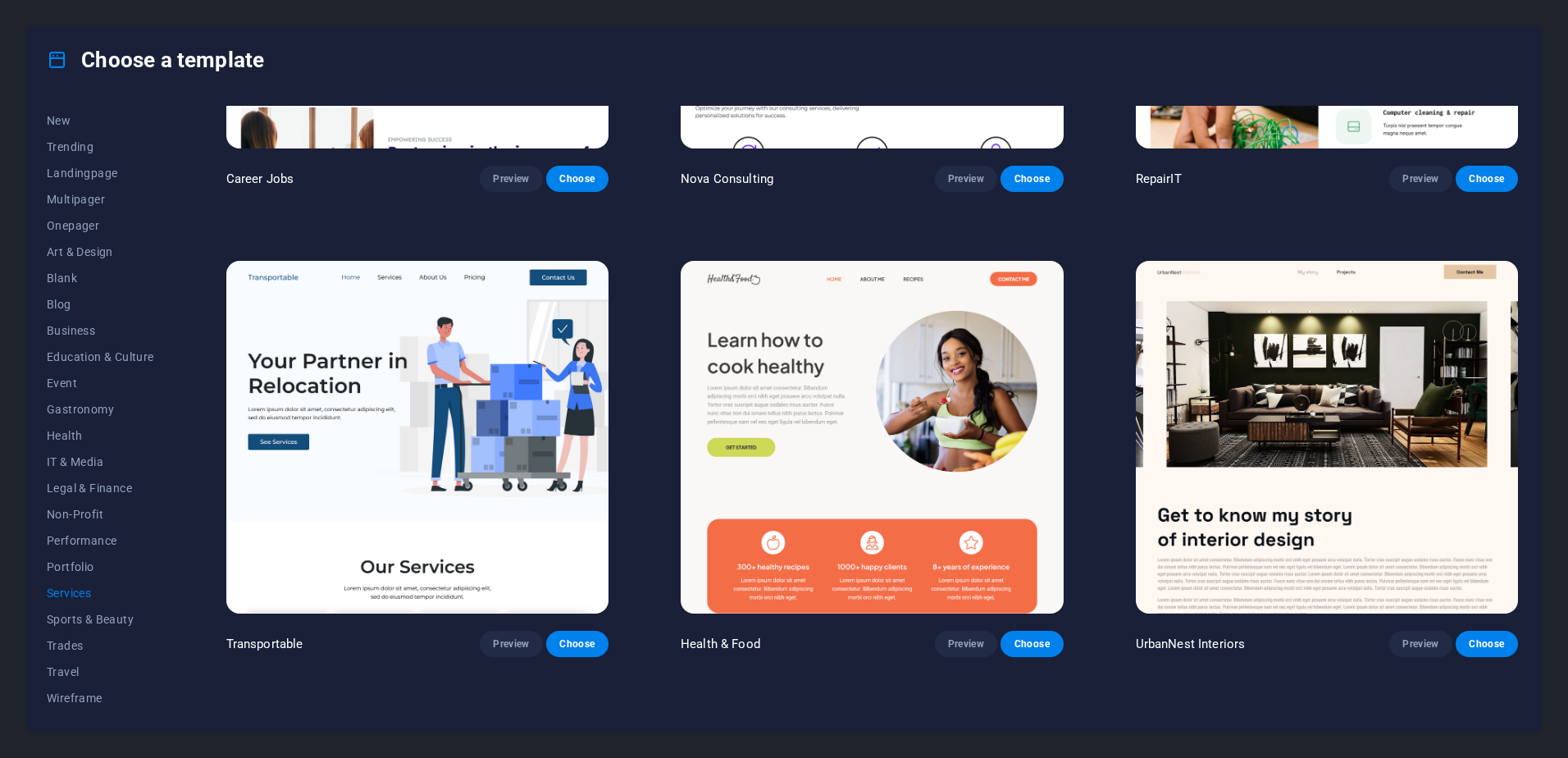
scroll to position [82, 0]
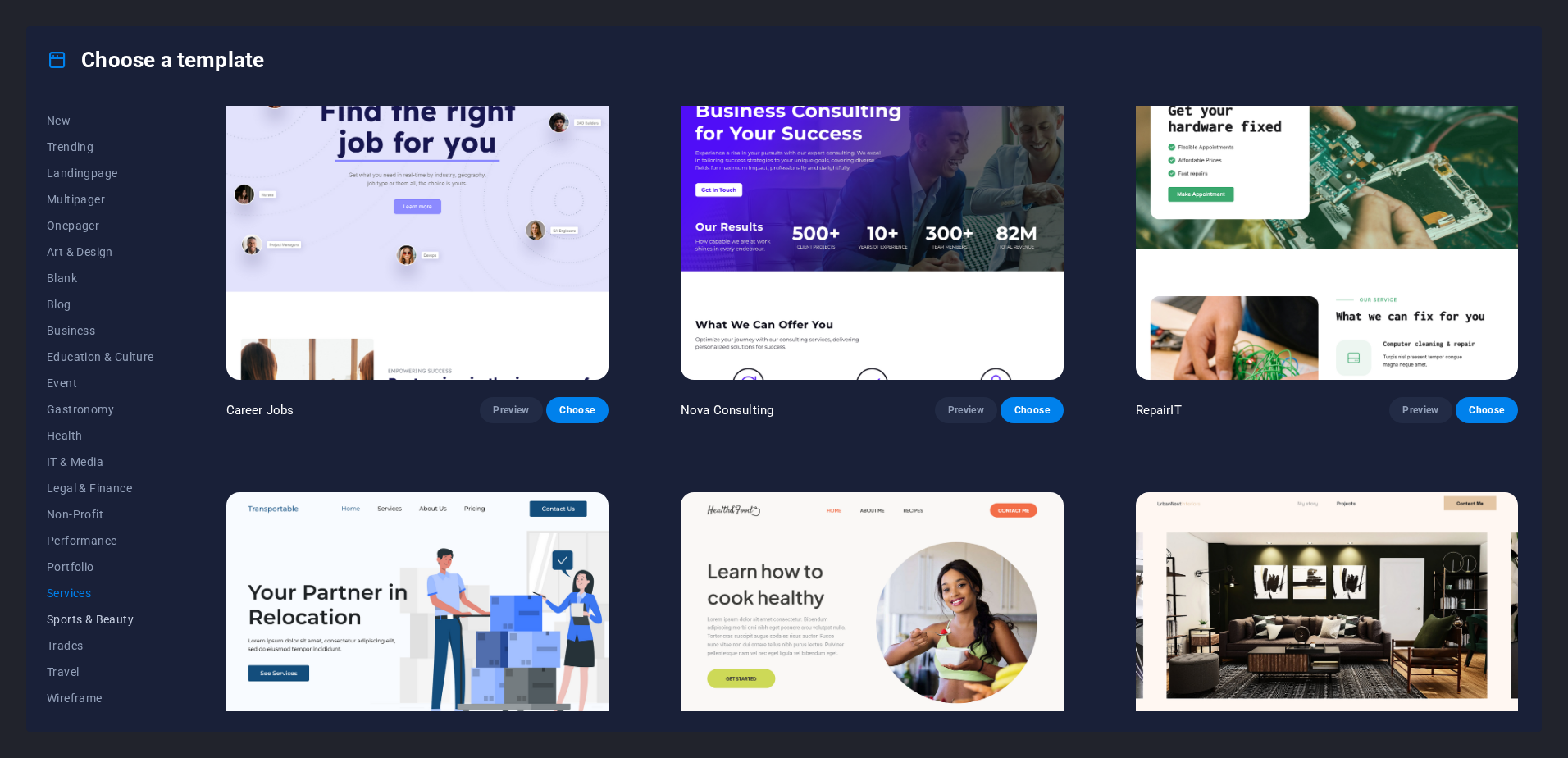
click at [93, 619] on span "Sports & Beauty" at bounding box center [100, 619] width 107 height 13
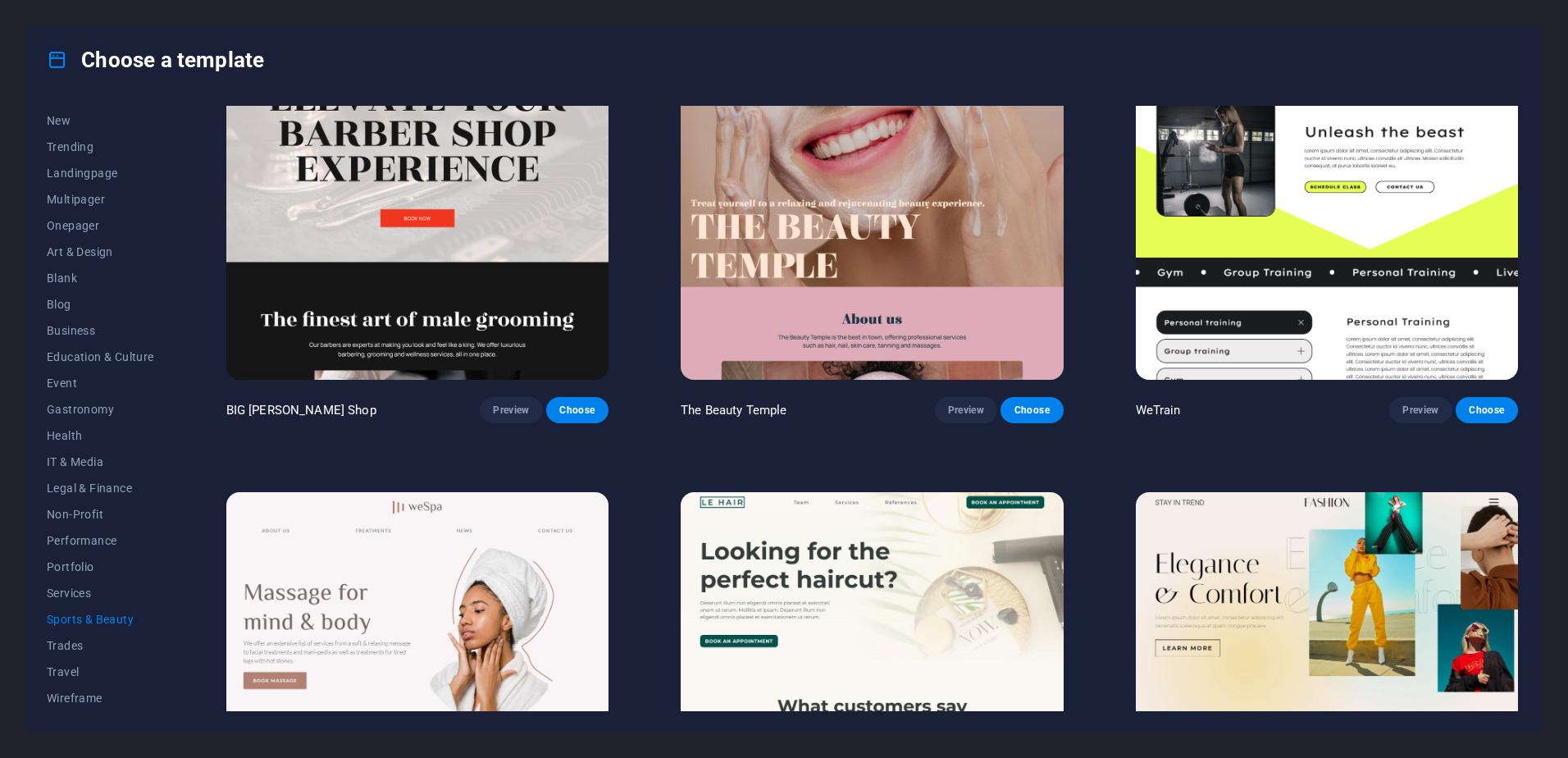
scroll to position [0, 0]
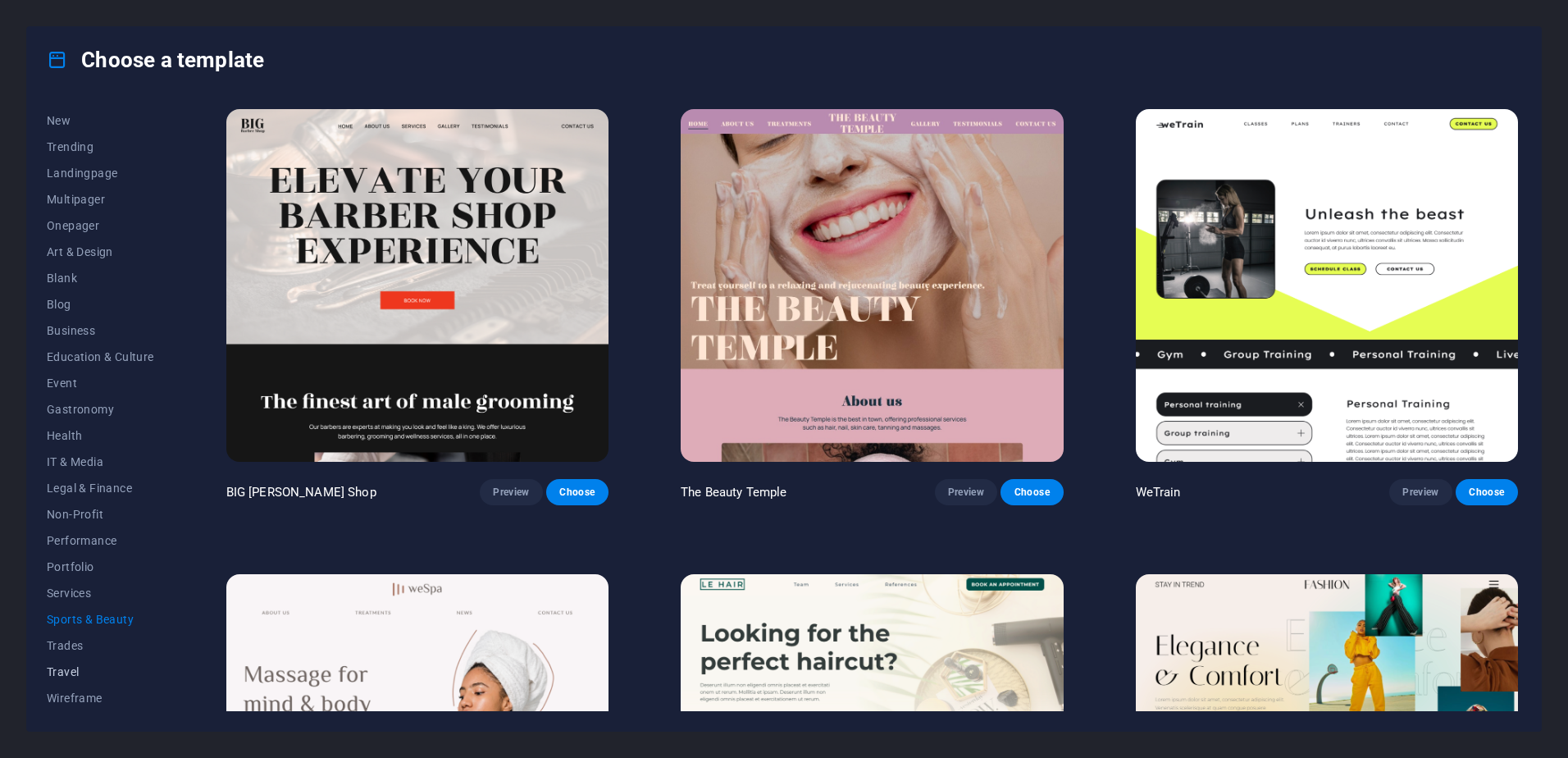
click at [62, 672] on span "Travel" at bounding box center [100, 671] width 107 height 13
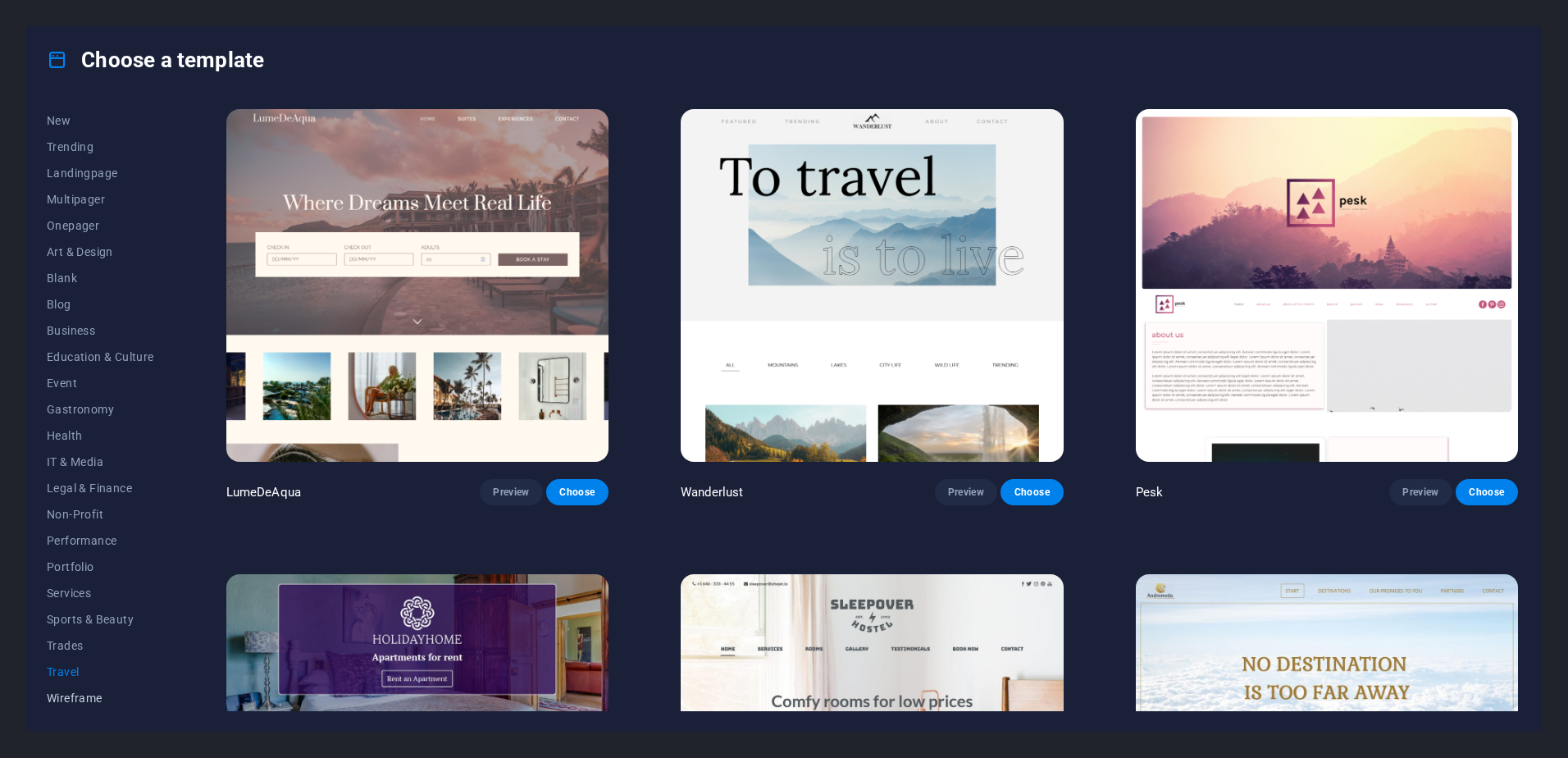
click at [60, 697] on span "Wireframe" at bounding box center [100, 697] width 107 height 13
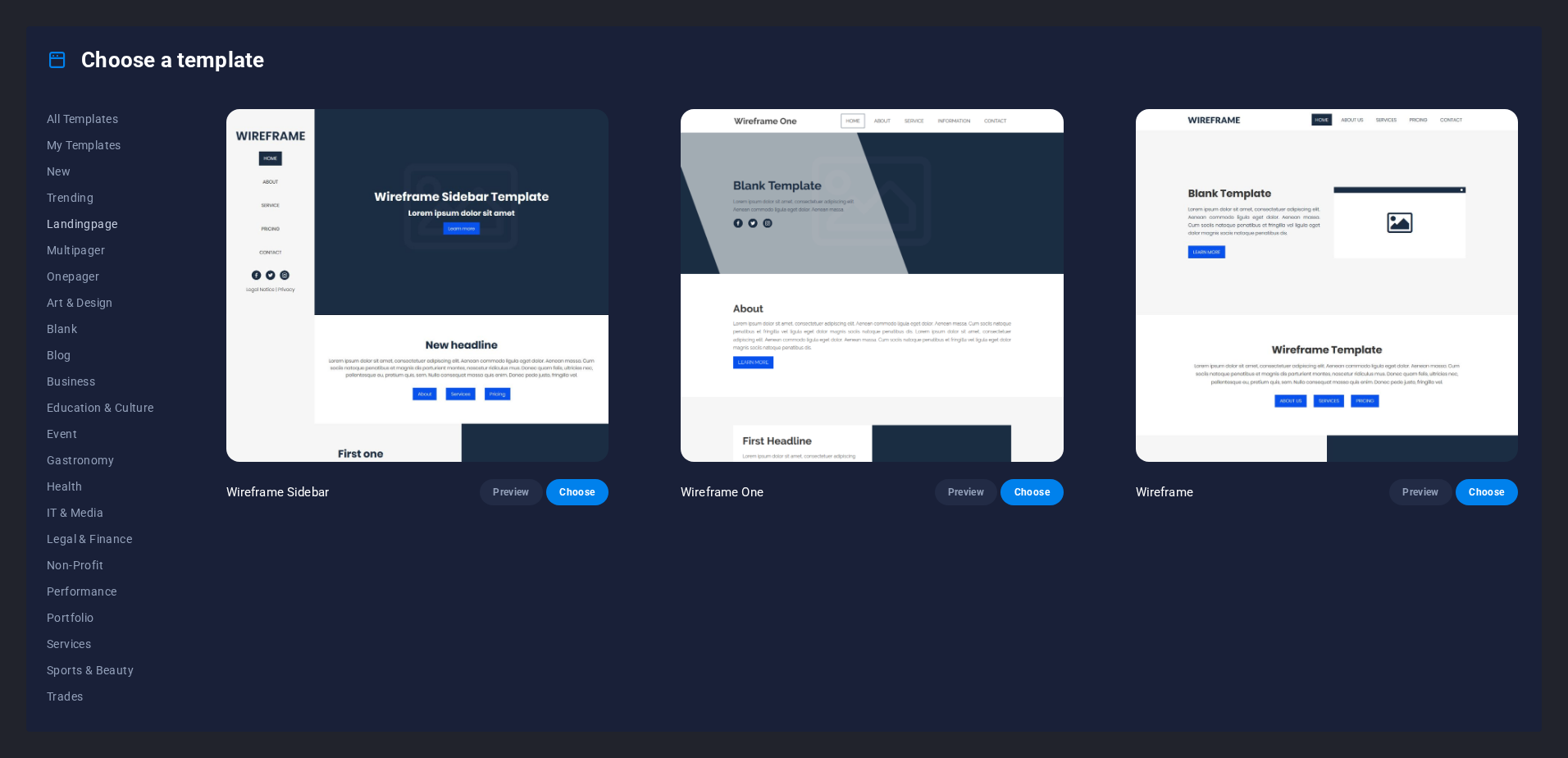
click at [86, 226] on span "Landingpage" at bounding box center [100, 224] width 107 height 13
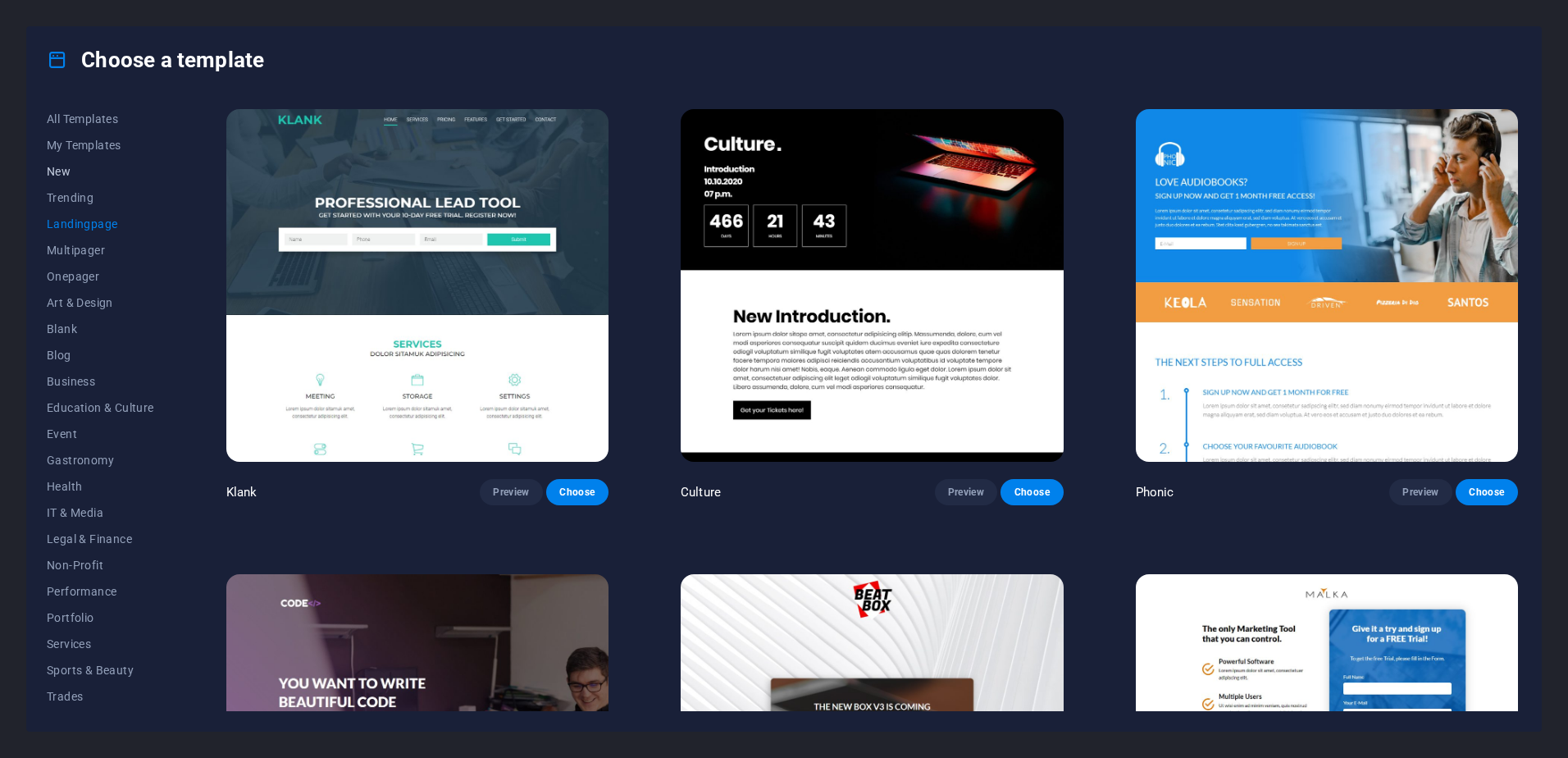
click at [66, 174] on span "New" at bounding box center [100, 171] width 107 height 13
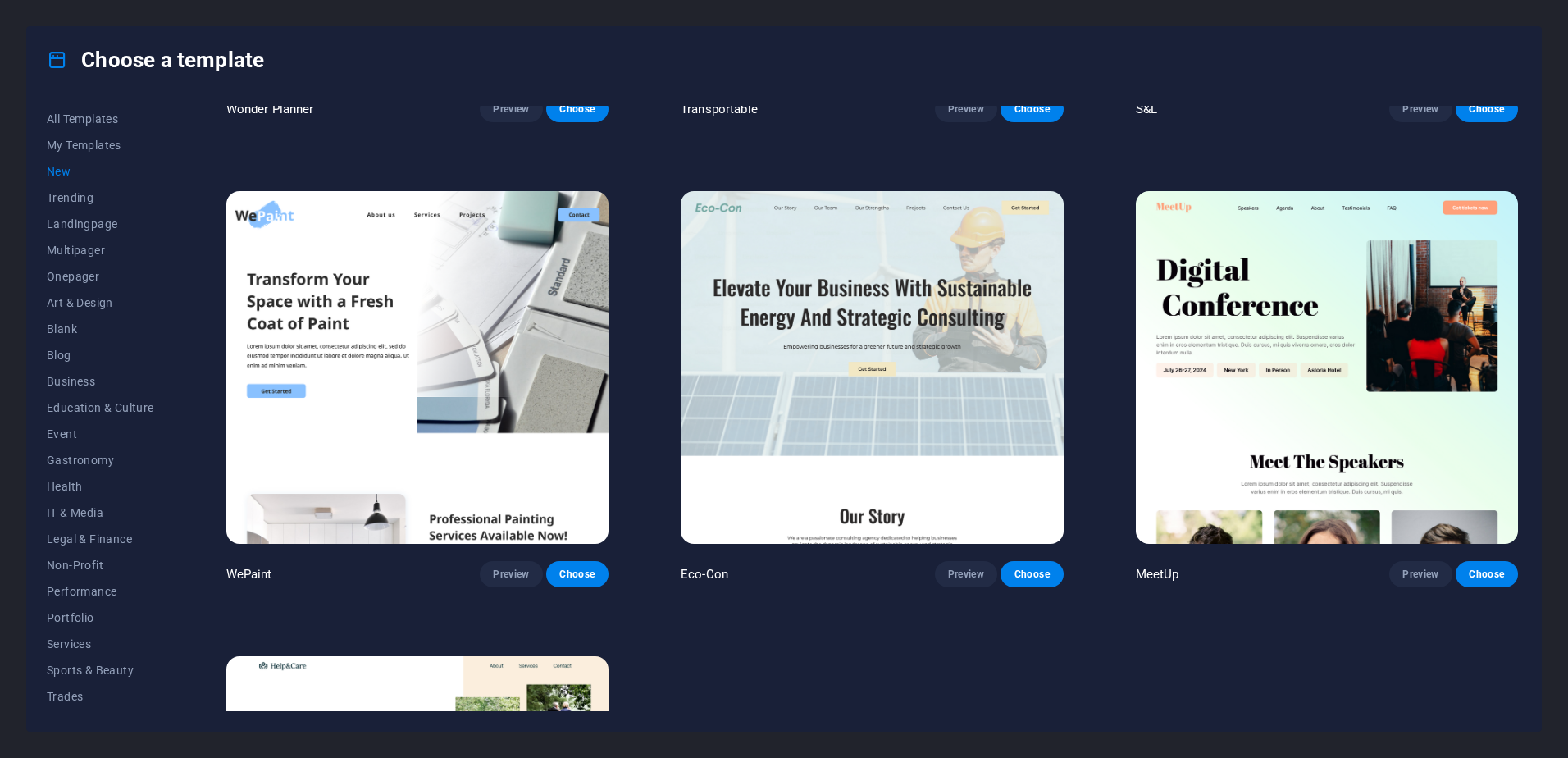
scroll to position [1394, 0]
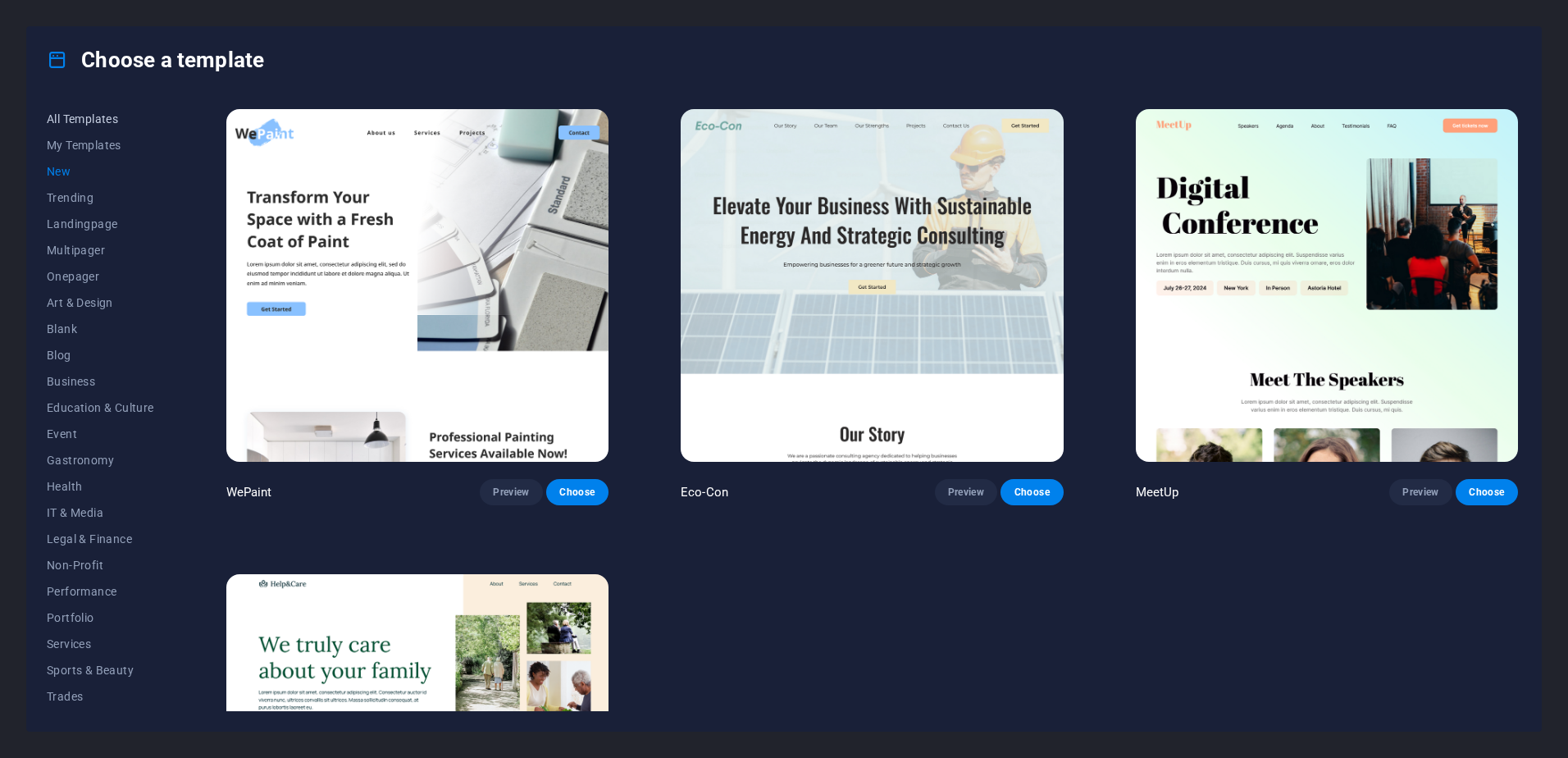
click at [76, 121] on span "All Templates" at bounding box center [100, 118] width 107 height 13
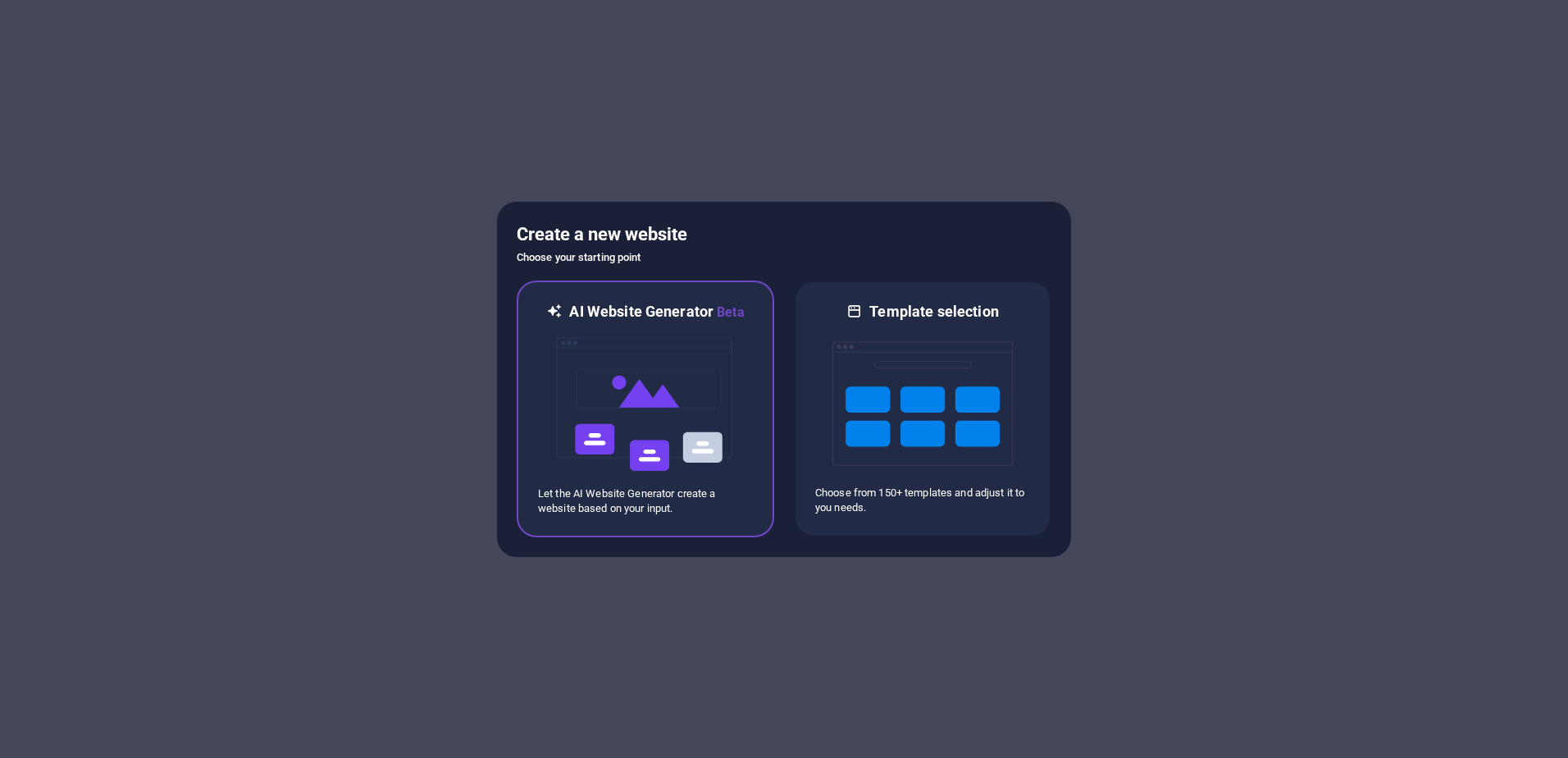
click at [665, 390] on img at bounding box center [645, 404] width 181 height 164
